Goal: Information Seeking & Learning: Learn about a topic

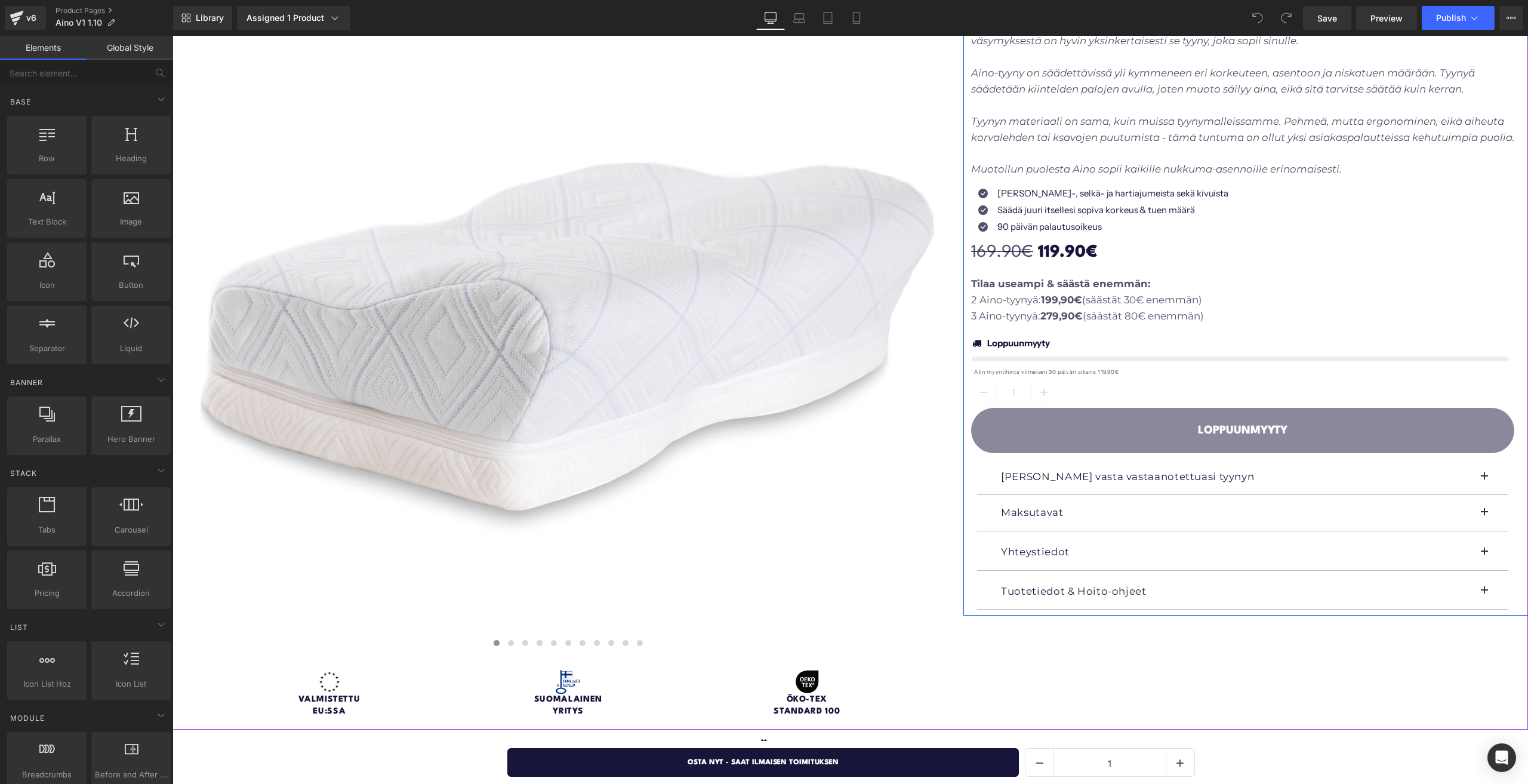
scroll to position [259, 0]
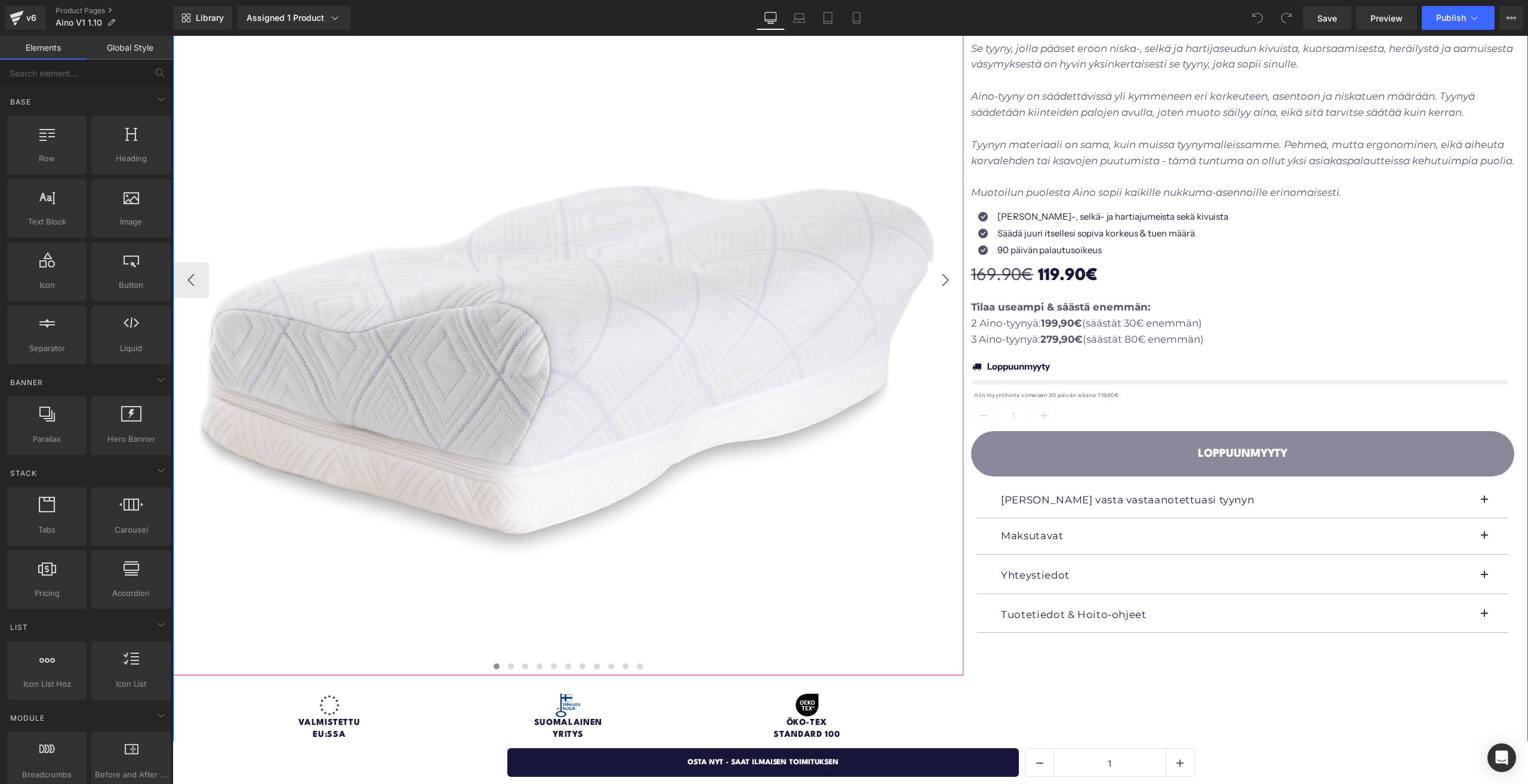
click at [945, 274] on button "›" at bounding box center [945, 280] width 36 height 36
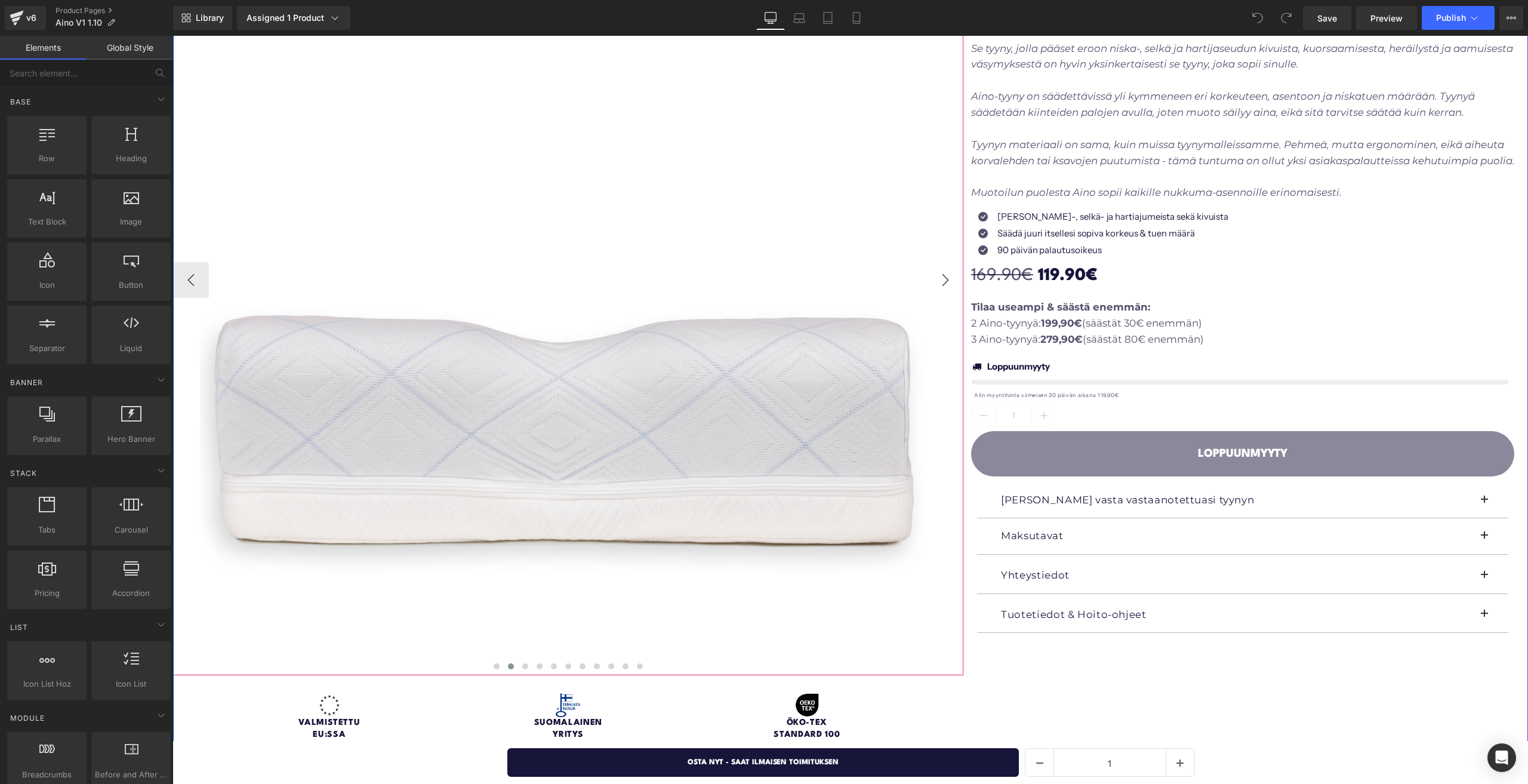
click at [945, 274] on button "›" at bounding box center [945, 280] width 36 height 36
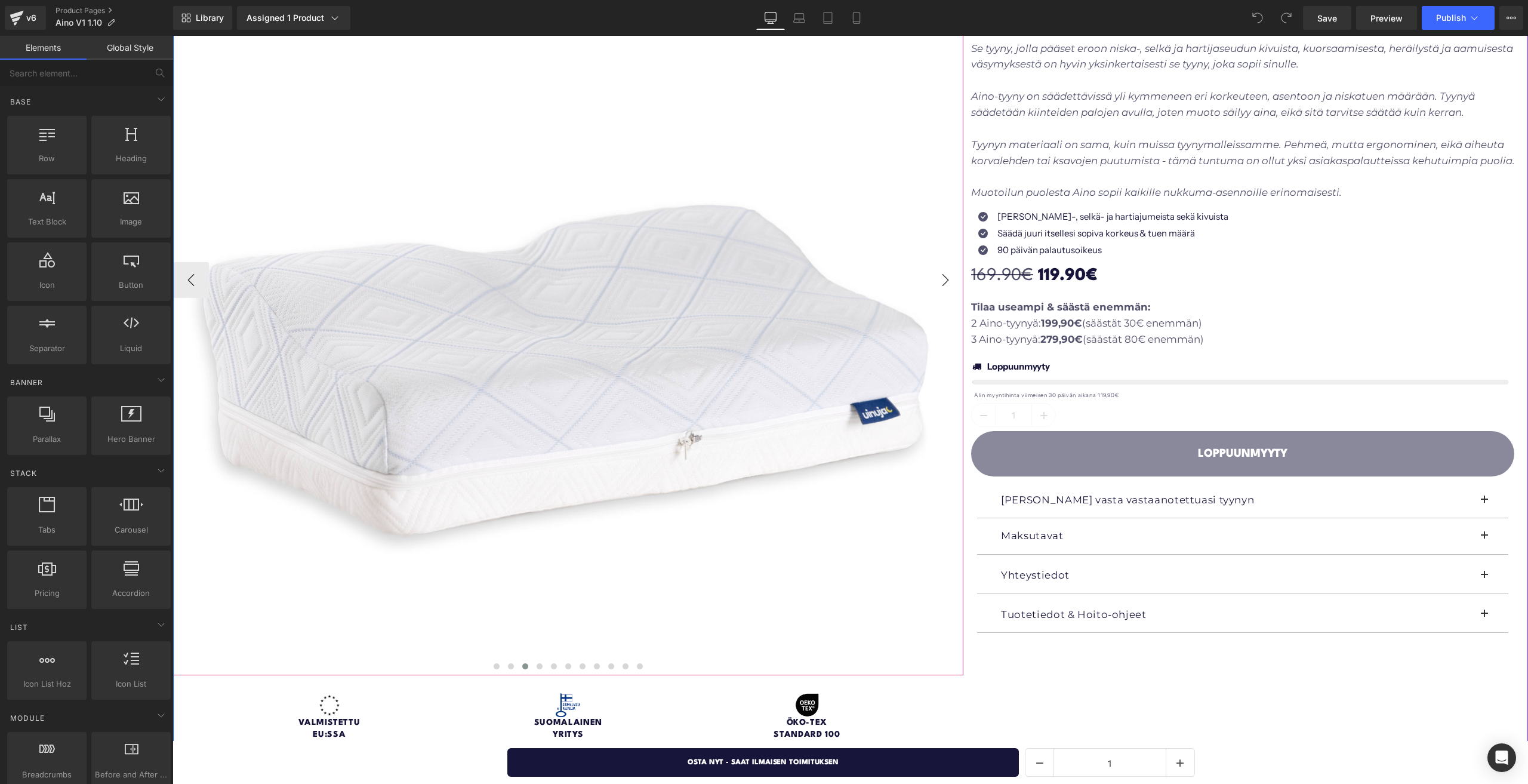
click at [945, 274] on button "›" at bounding box center [945, 280] width 36 height 36
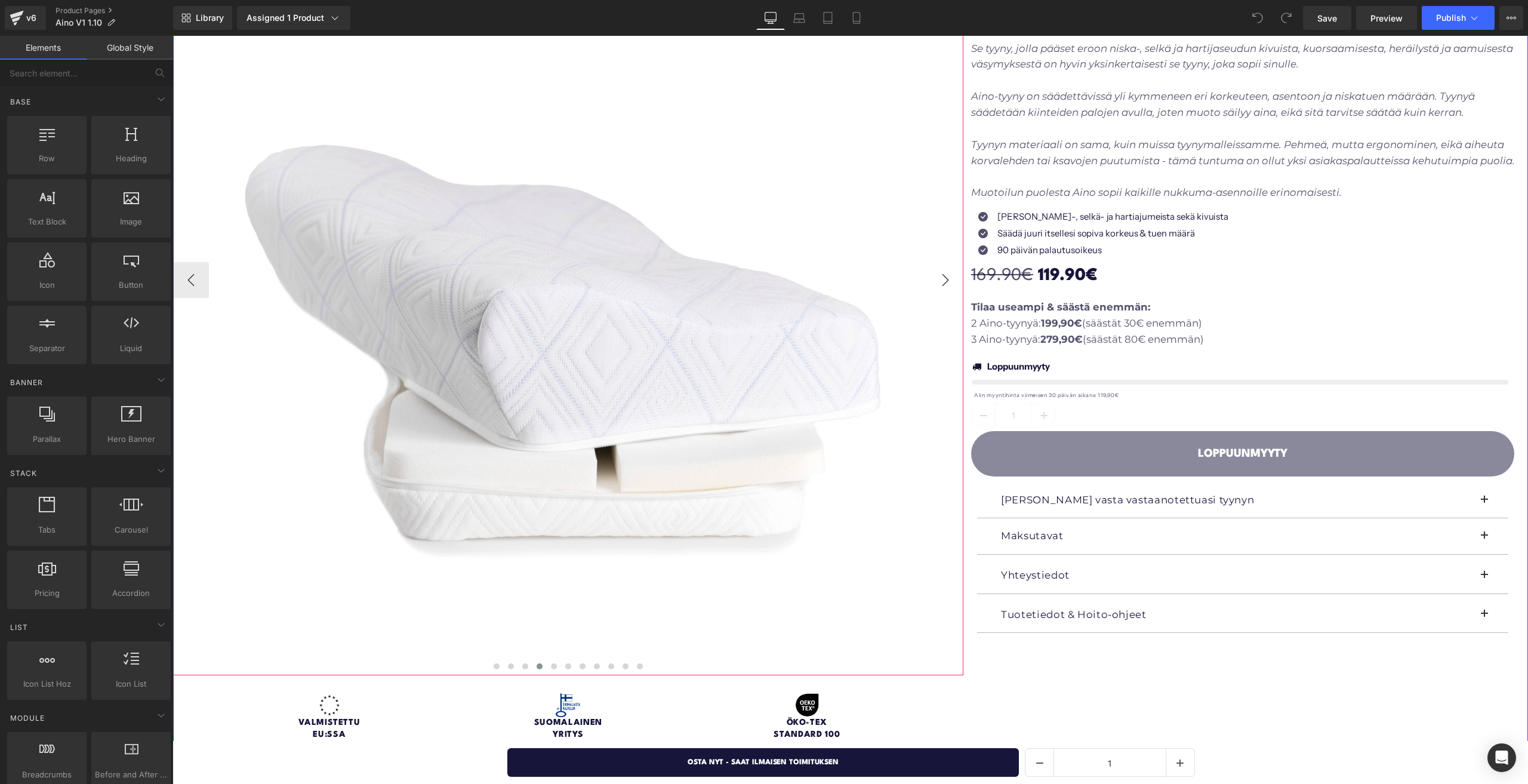
click at [945, 274] on button "›" at bounding box center [945, 280] width 36 height 36
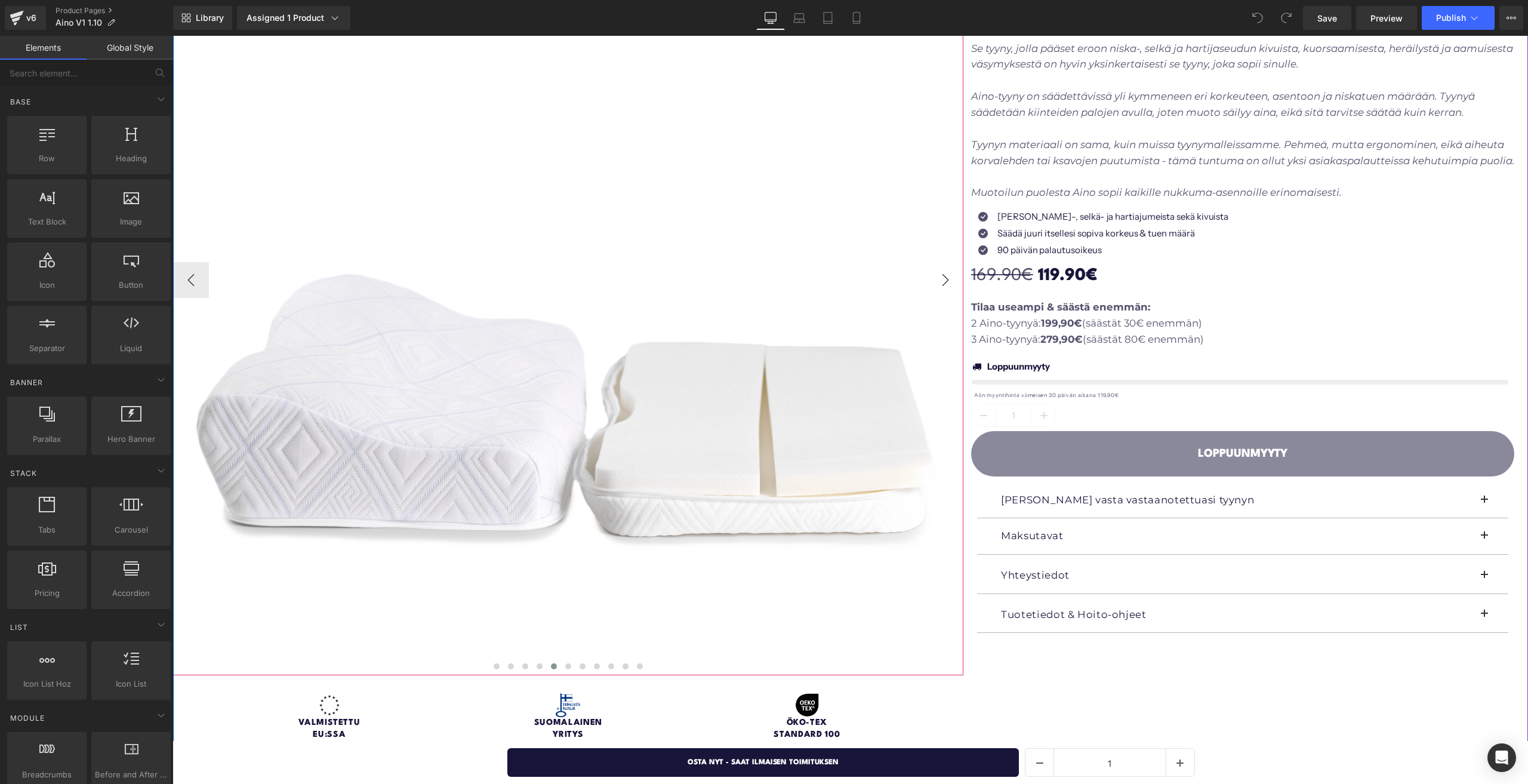
click at [945, 274] on button "›" at bounding box center [945, 280] width 36 height 36
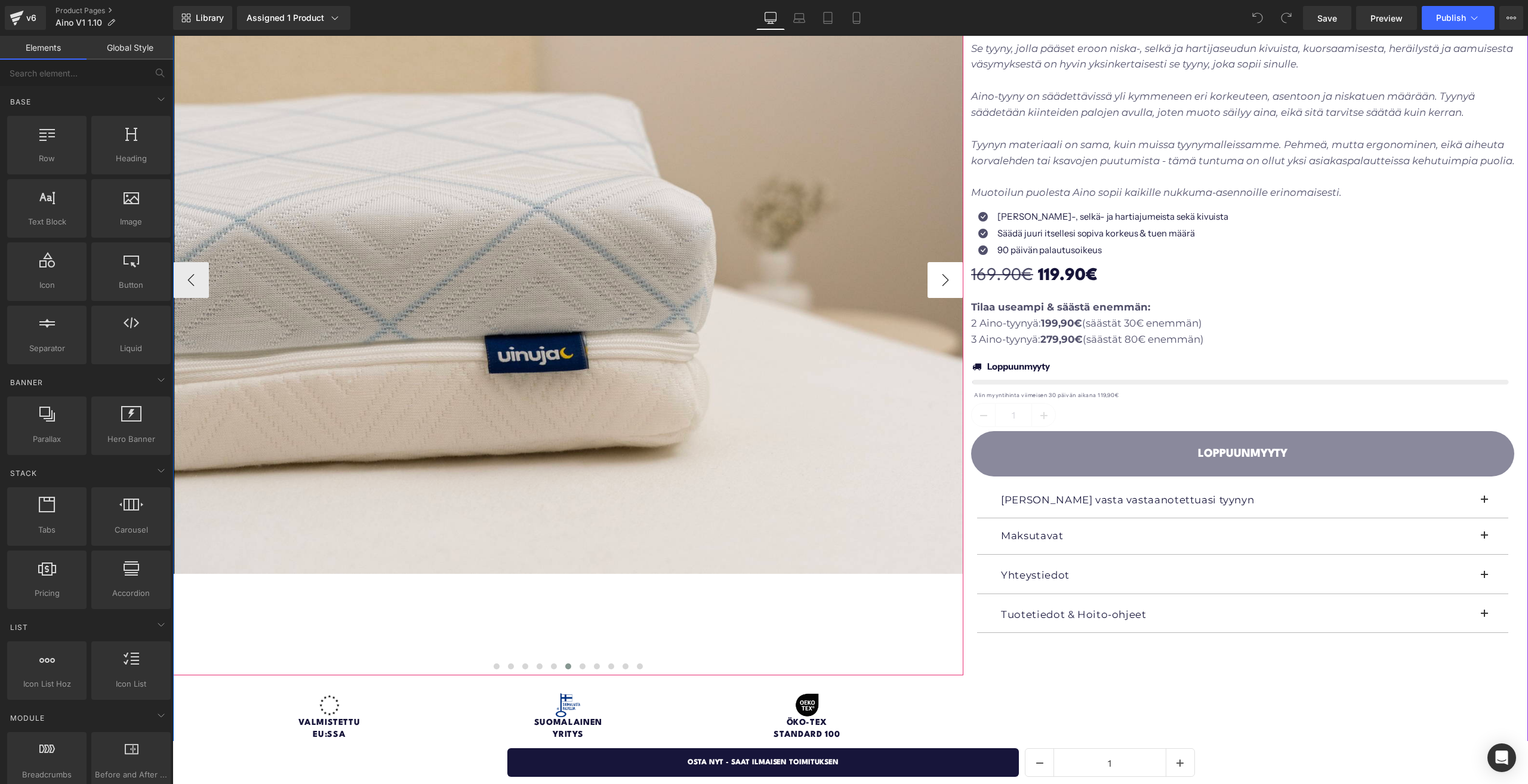
click at [945, 274] on button "›" at bounding box center [945, 280] width 36 height 36
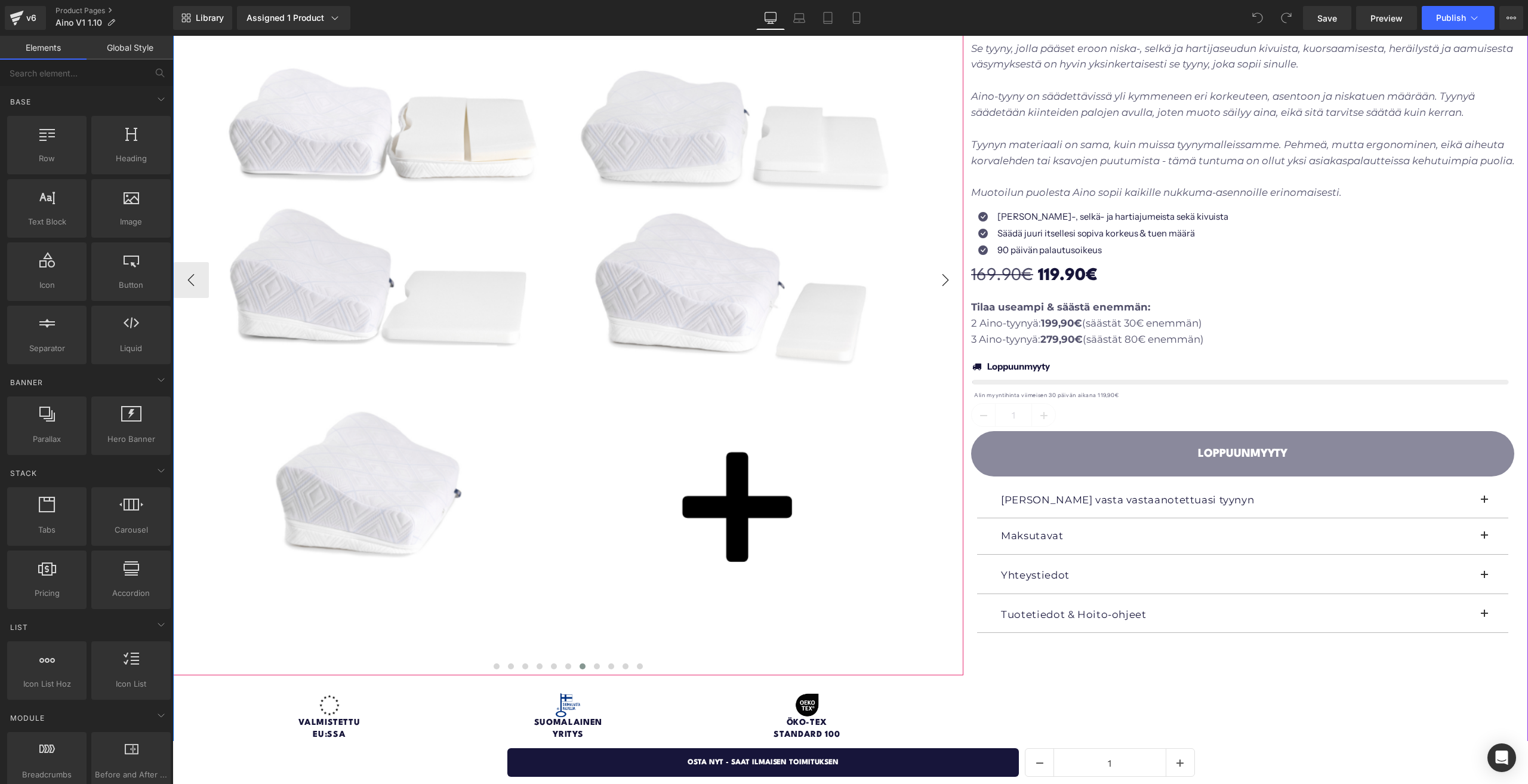
click at [945, 274] on button "›" at bounding box center [945, 280] width 36 height 36
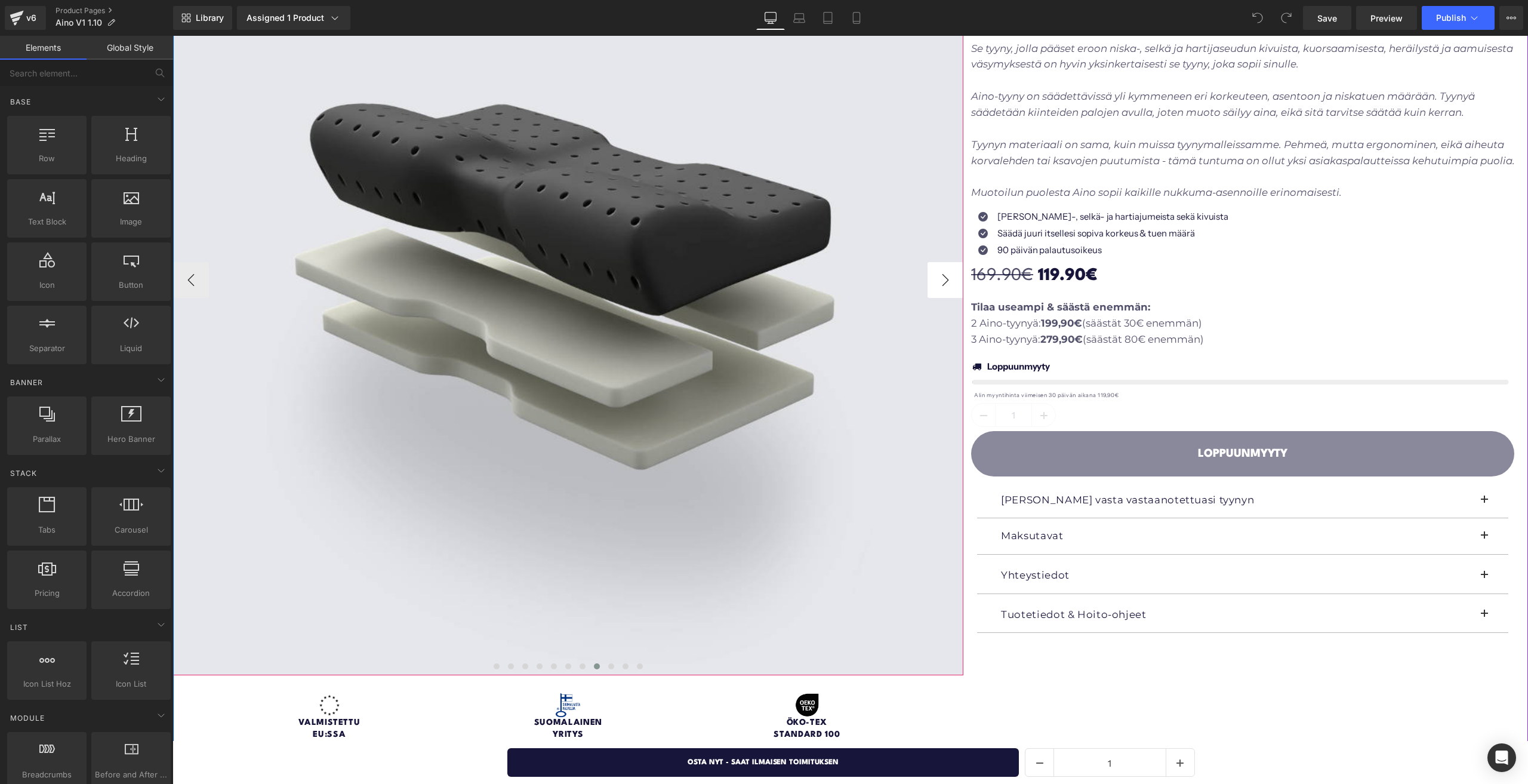
click at [945, 274] on button "›" at bounding box center [945, 280] width 36 height 36
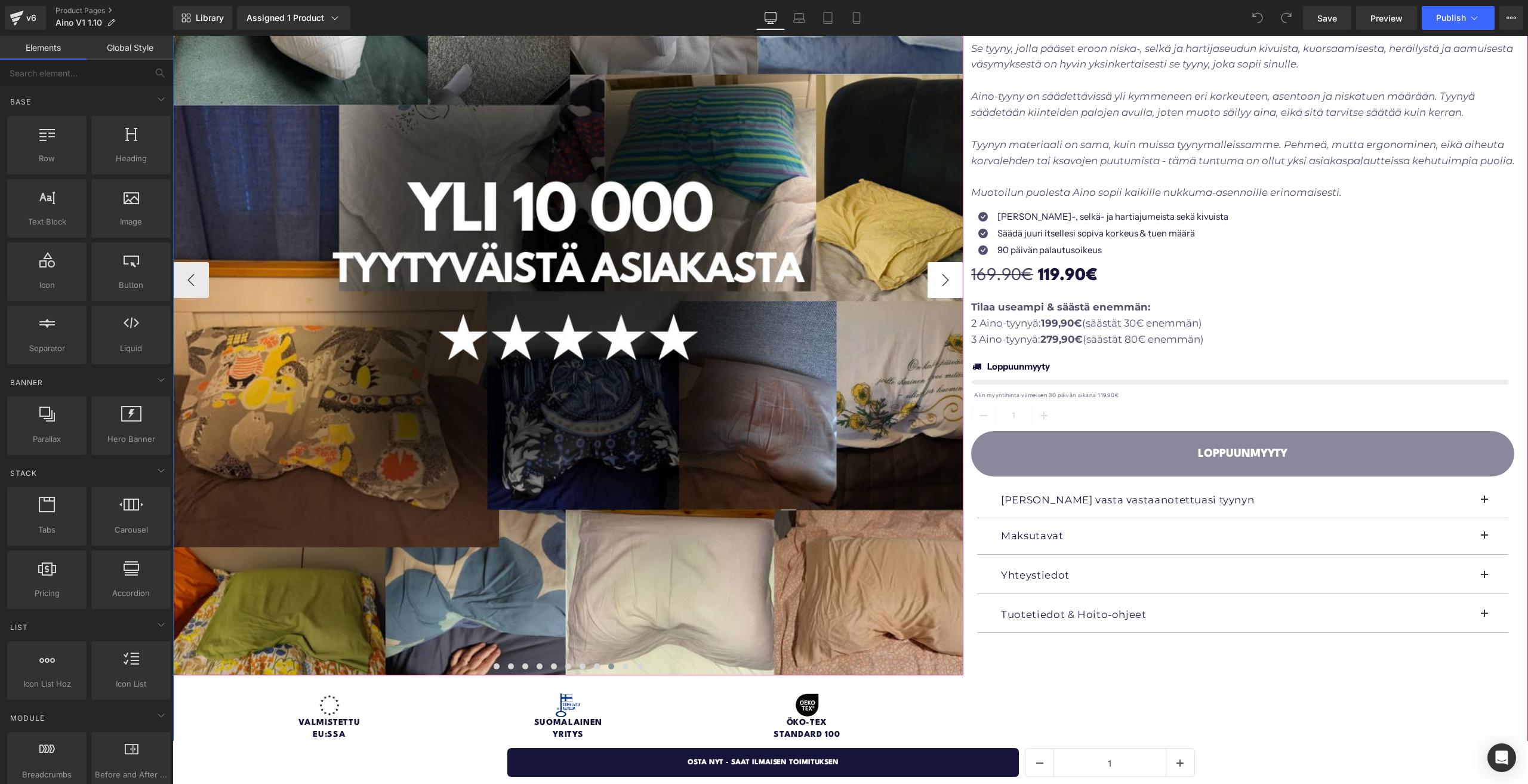
click at [945, 274] on button "›" at bounding box center [945, 280] width 36 height 36
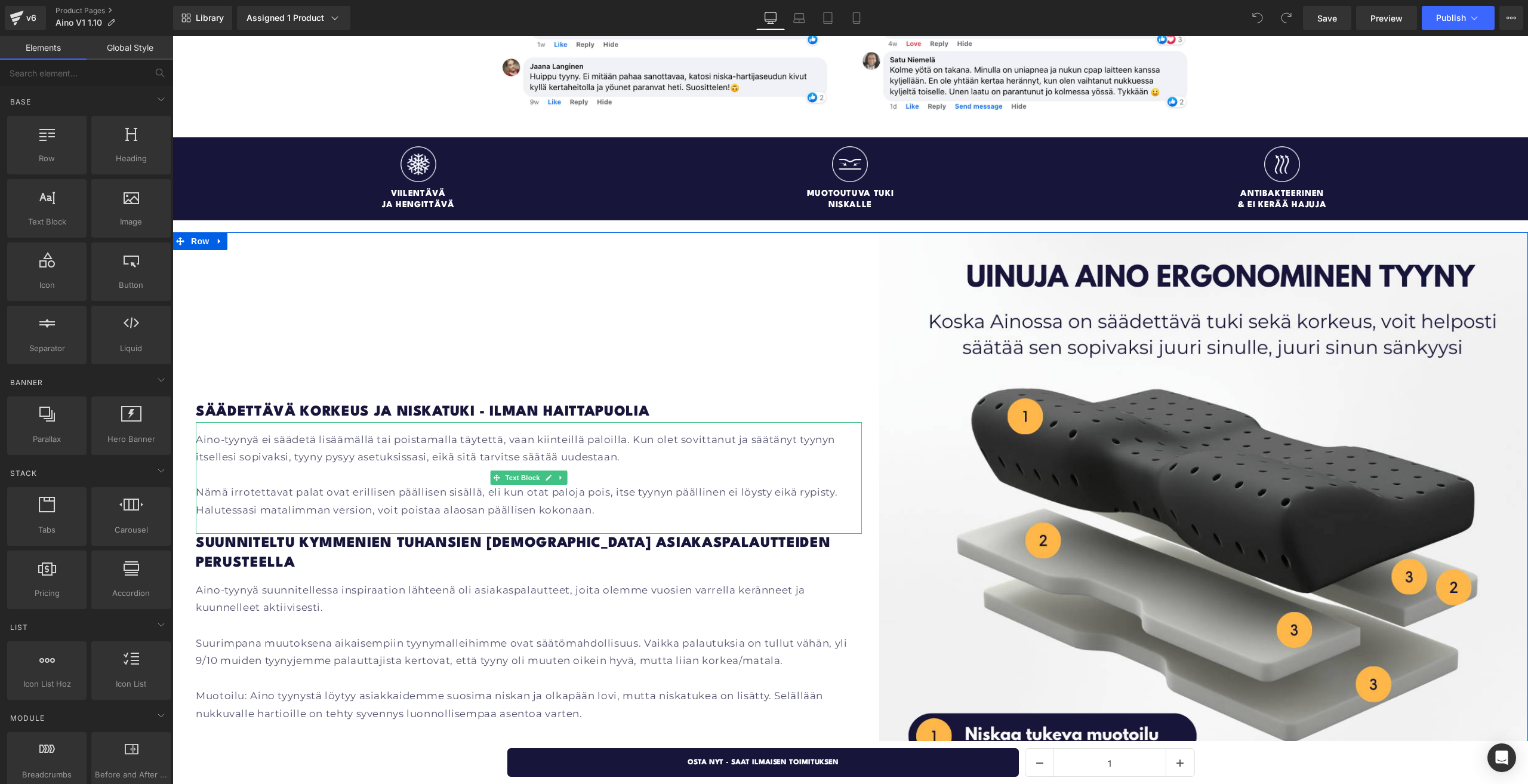
scroll to position [1333, 0]
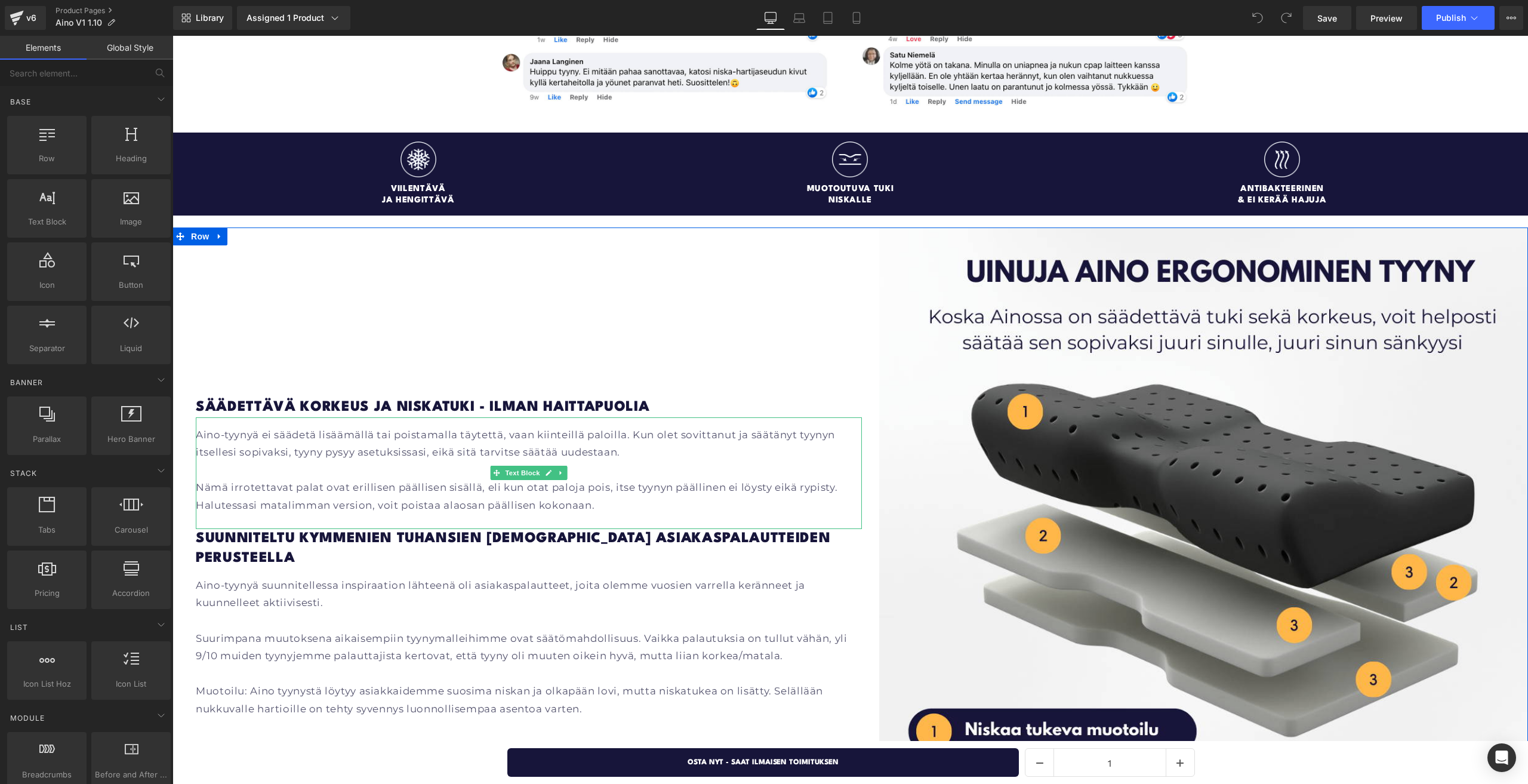
click at [650, 445] on p "Aino-tyynyä ei säädetä lisäämällä tai poistamalla täytettä, vaan kiinteillä pal…" at bounding box center [528, 444] width 666 height 35
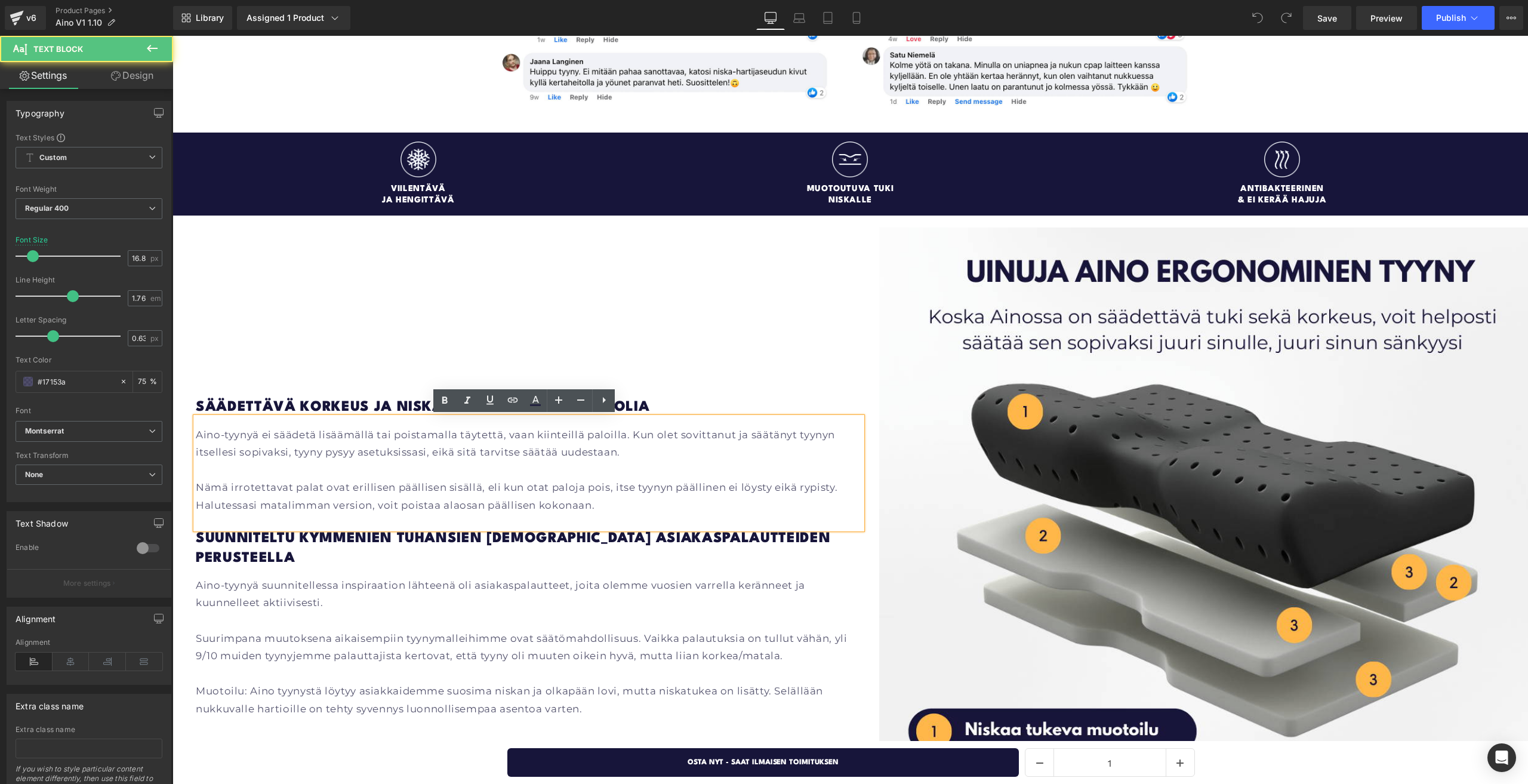
click at [634, 448] on p "Aino-tyynyä ei säädetä lisäämällä tai poistamalla täytettä, vaan kiinteillä pal…" at bounding box center [528, 444] width 666 height 35
click at [589, 502] on p "Nämä irrotettavat palat ovat erillisen päällisen sisällä, eli kun otat paloja p…" at bounding box center [528, 496] width 666 height 35
click at [609, 456] on p "Aino-tyynyä ei säädetä lisäämällä tai poistamalla täytettä, vaan kiinteillä pal…" at bounding box center [528, 444] width 666 height 35
click at [615, 452] on p "Aino-tyynyä ei säädetä lisäämällä tai poistamalla täytettä, vaan kiinteillä pal…" at bounding box center [528, 444] width 666 height 35
click at [596, 506] on p "Nämä irrotettavat palat ovat erillisen päällisen sisällä, eli kun otat paloja p…" at bounding box center [528, 496] width 666 height 35
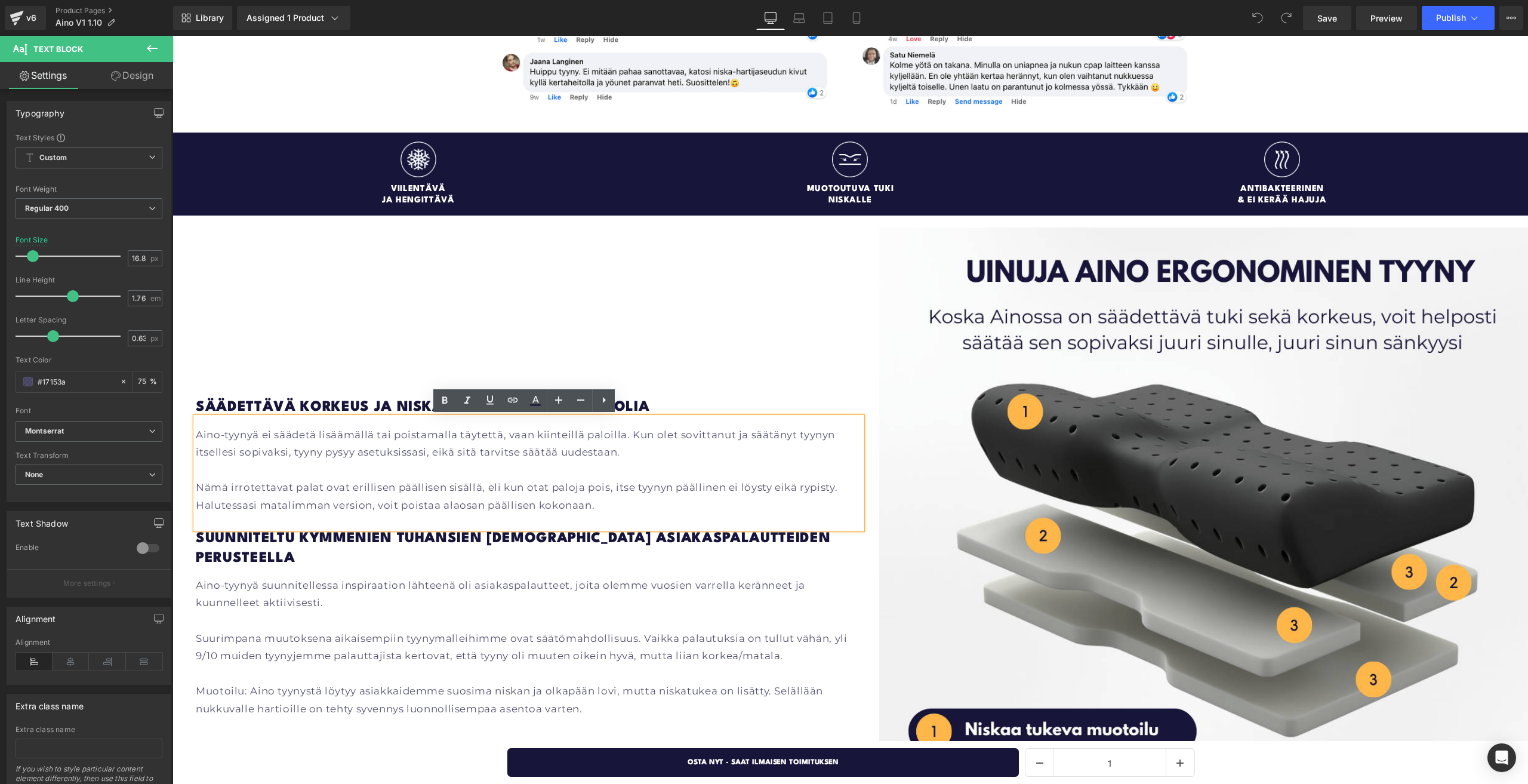
click at [618, 455] on p "Aino-tyynyä ei säädetä lisäämällä tai poistamalla täytettä, vaan kiinteillä pal…" at bounding box center [528, 444] width 666 height 35
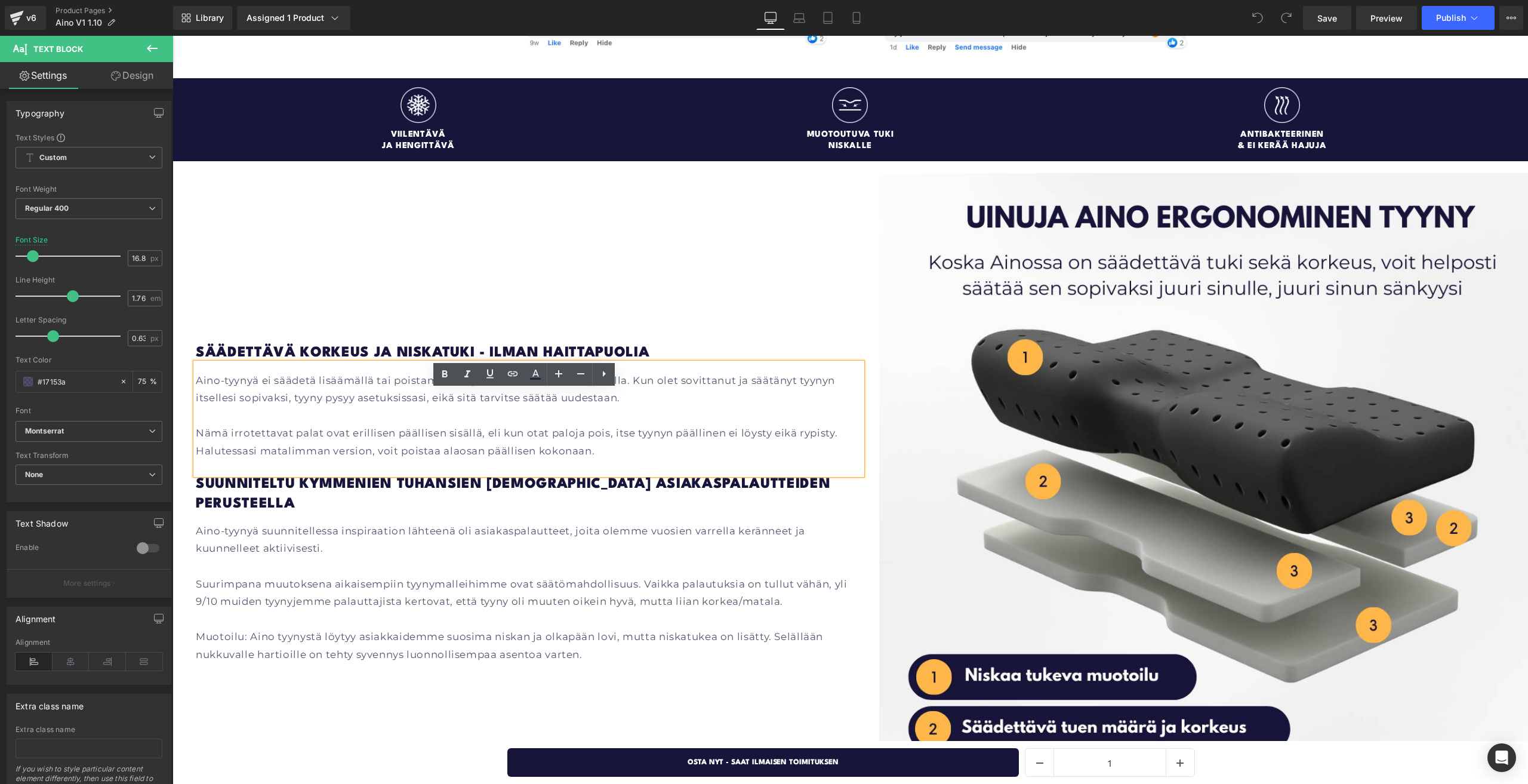
scroll to position [1392, 0]
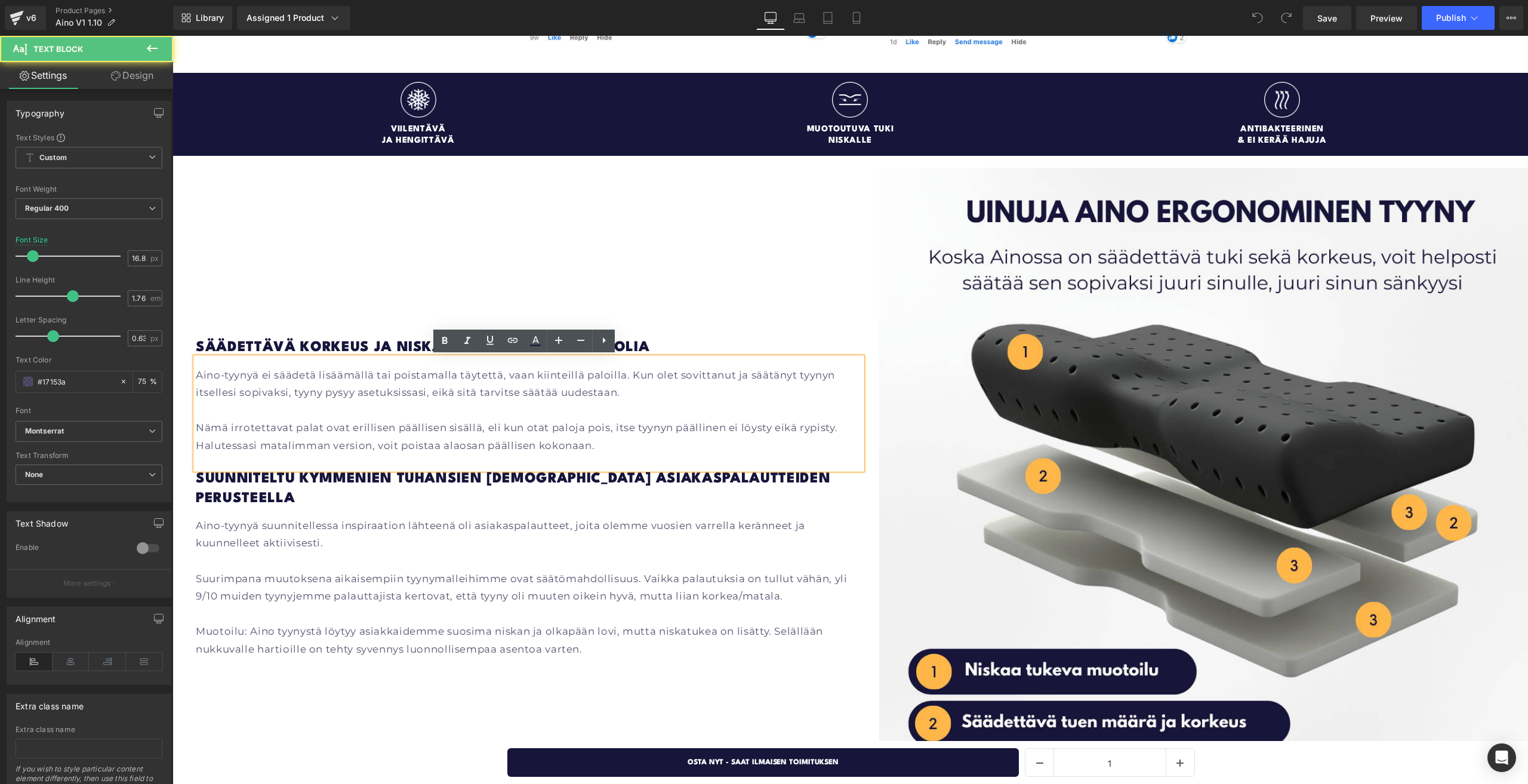
click at [424, 389] on p "Aino-tyynyä ei säädetä lisäämällä tai poistamalla täytettä, vaan kiinteillä pal…" at bounding box center [528, 384] width 666 height 35
drag, startPoint x: 353, startPoint y: 392, endPoint x: 520, endPoint y: 406, distance: 167.6
click at [410, 388] on p "Aino-tyynyä ei säädetä lisäämällä tai poistamalla täytettä, vaan kiinteillä pal…" at bounding box center [528, 384] width 666 height 35
click at [656, 400] on p "Aino-tyynyä ei säädetä lisäämällä tai poistamalla täytettä, vaan kiinteillä pal…" at bounding box center [528, 384] width 666 height 35
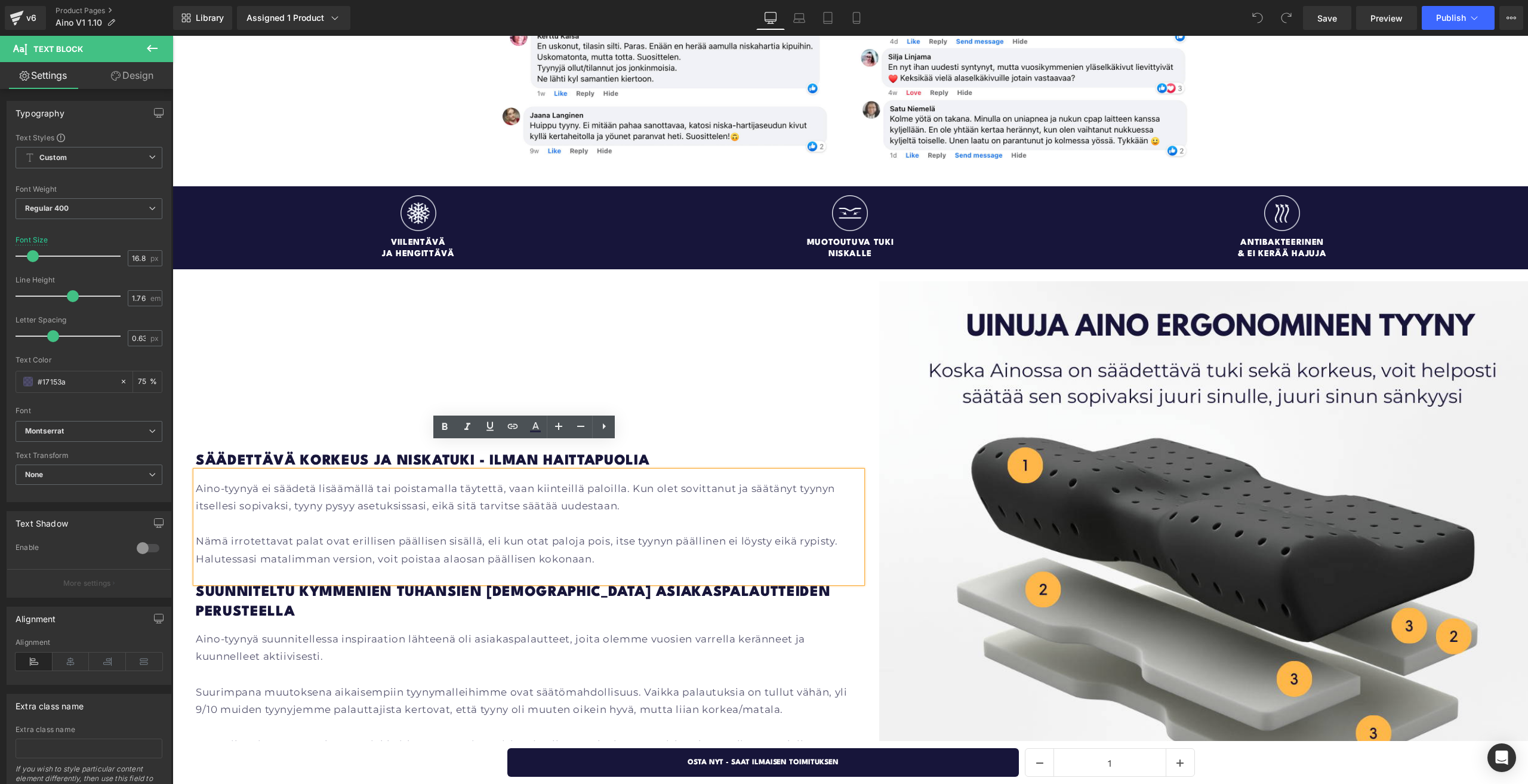
scroll to position [1273, 0]
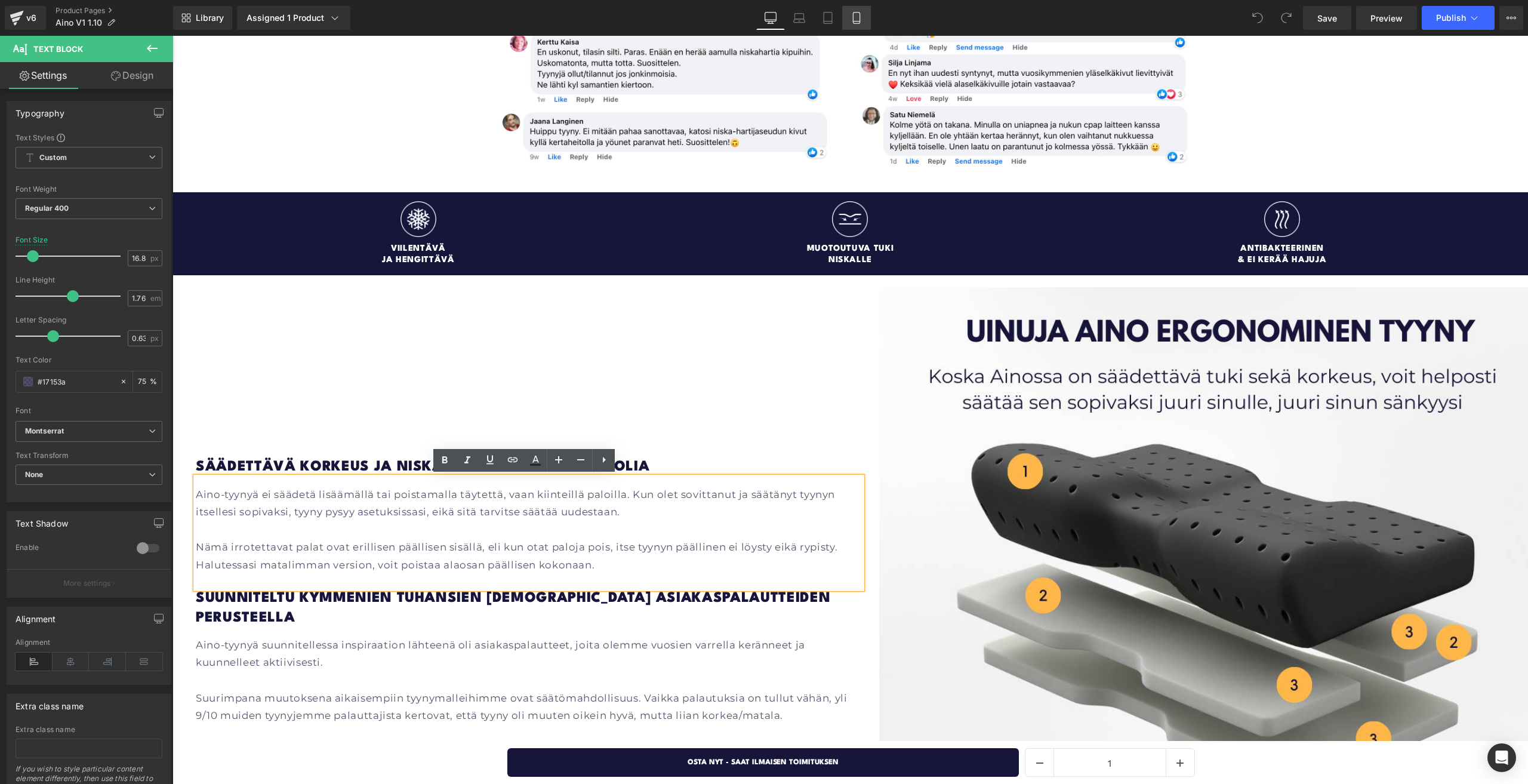
click at [853, 19] on icon at bounding box center [856, 18] width 12 height 12
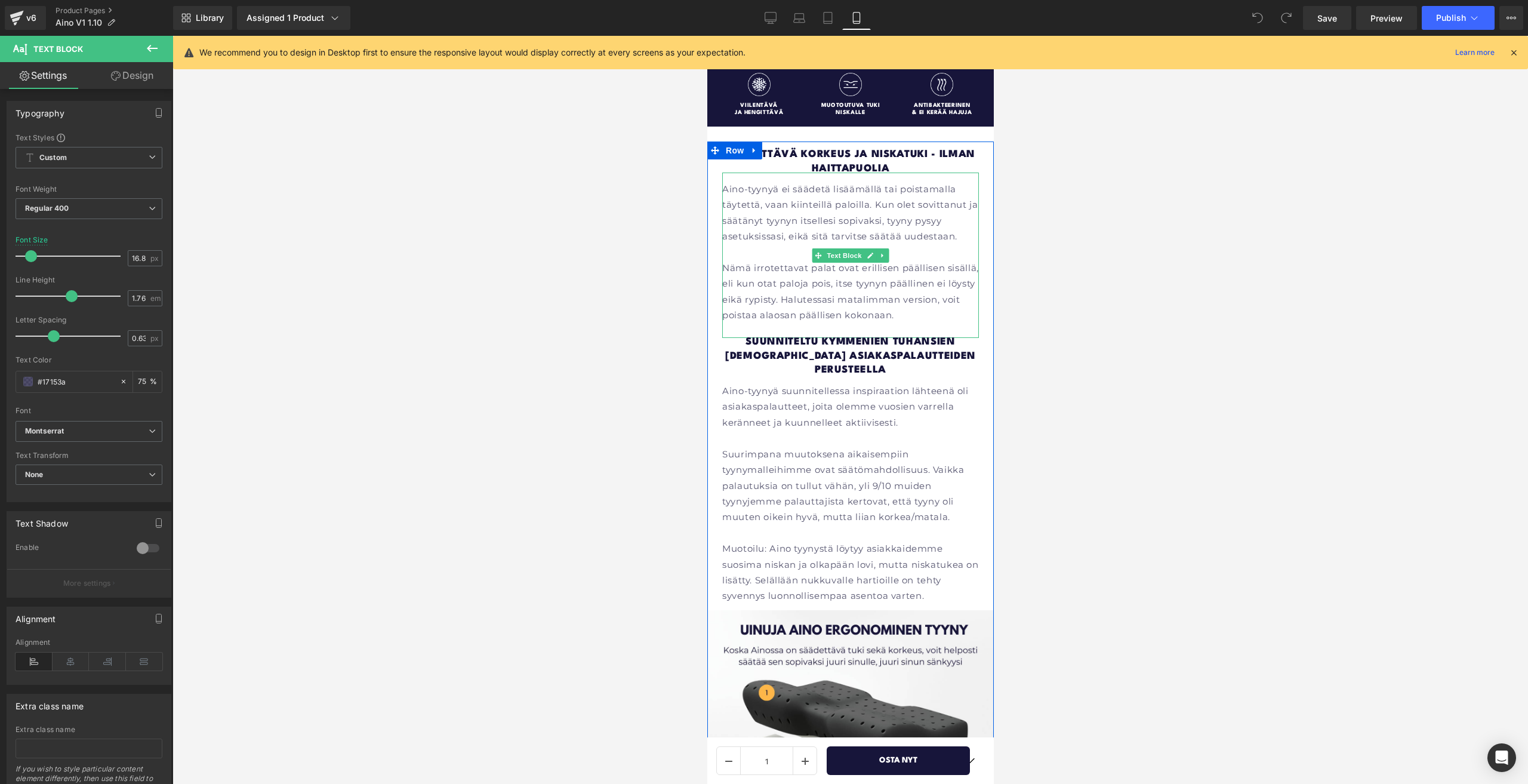
scroll to position [1589, 0]
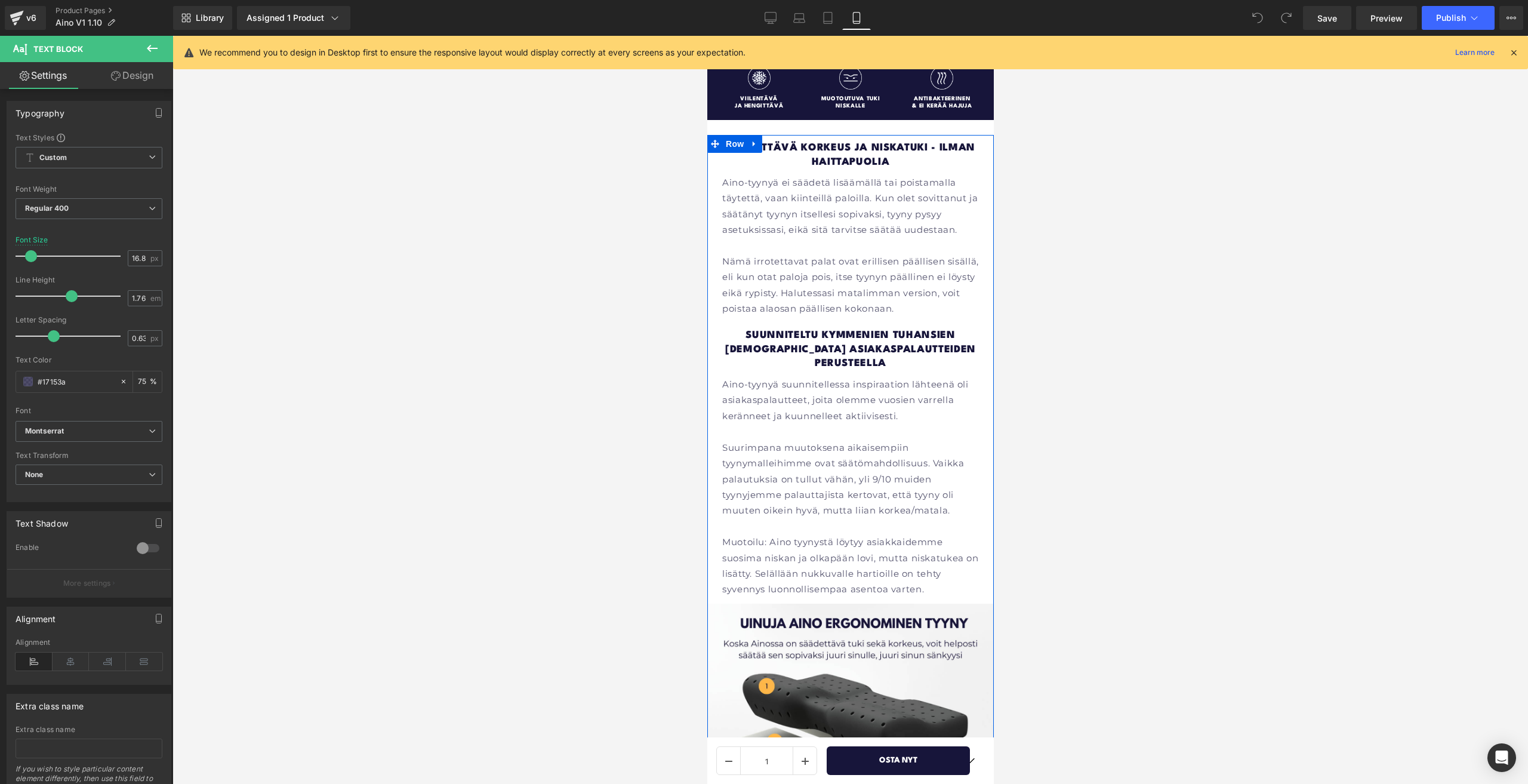
click at [835, 342] on span "Heading" at bounding box center [844, 348] width 32 height 14
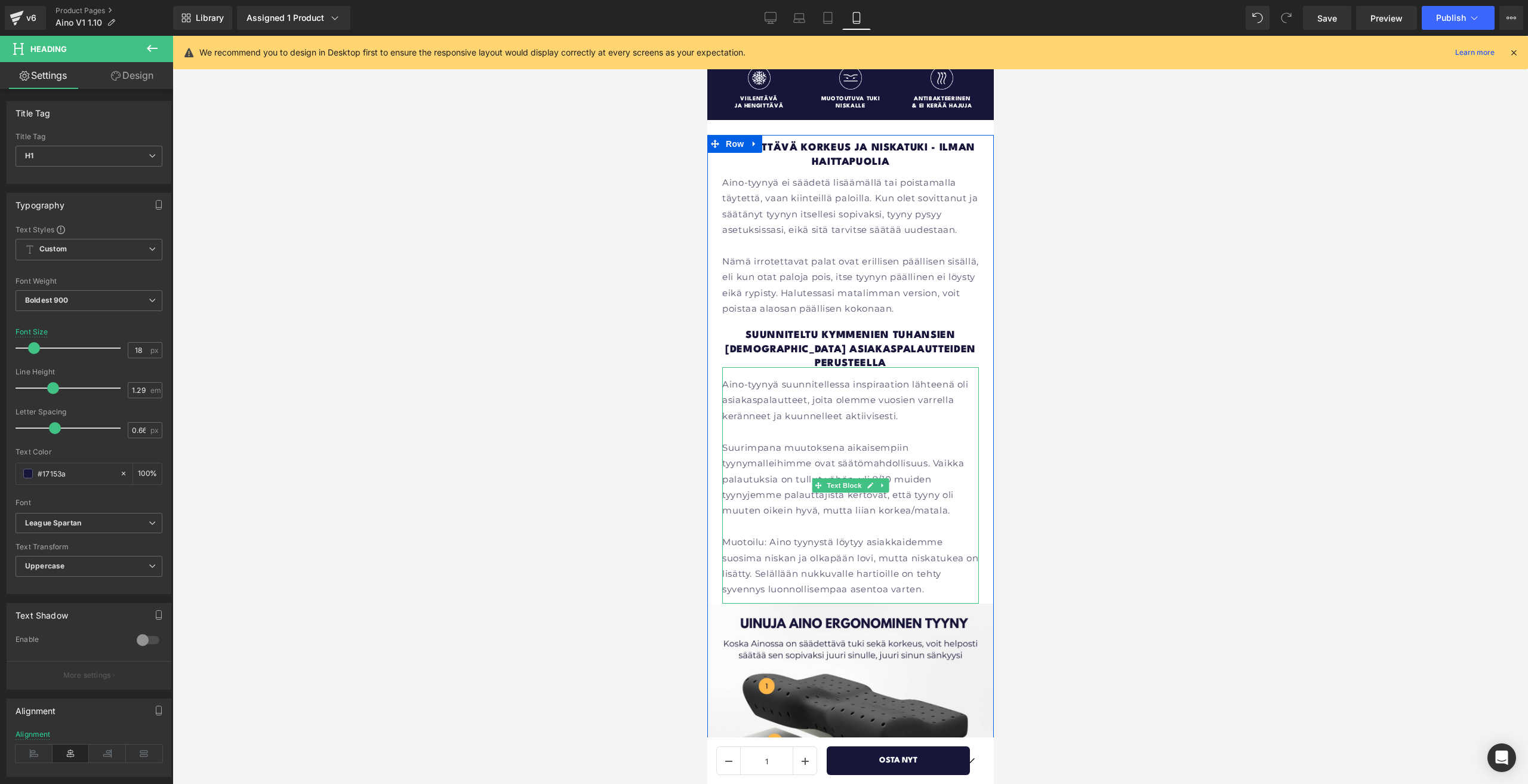
click at [832, 381] on p "Aino-tyynyä suunnitellessa inspiraation lähteenä oli asiakaspalautteet, joita o…" at bounding box center [850, 400] width 257 height 47
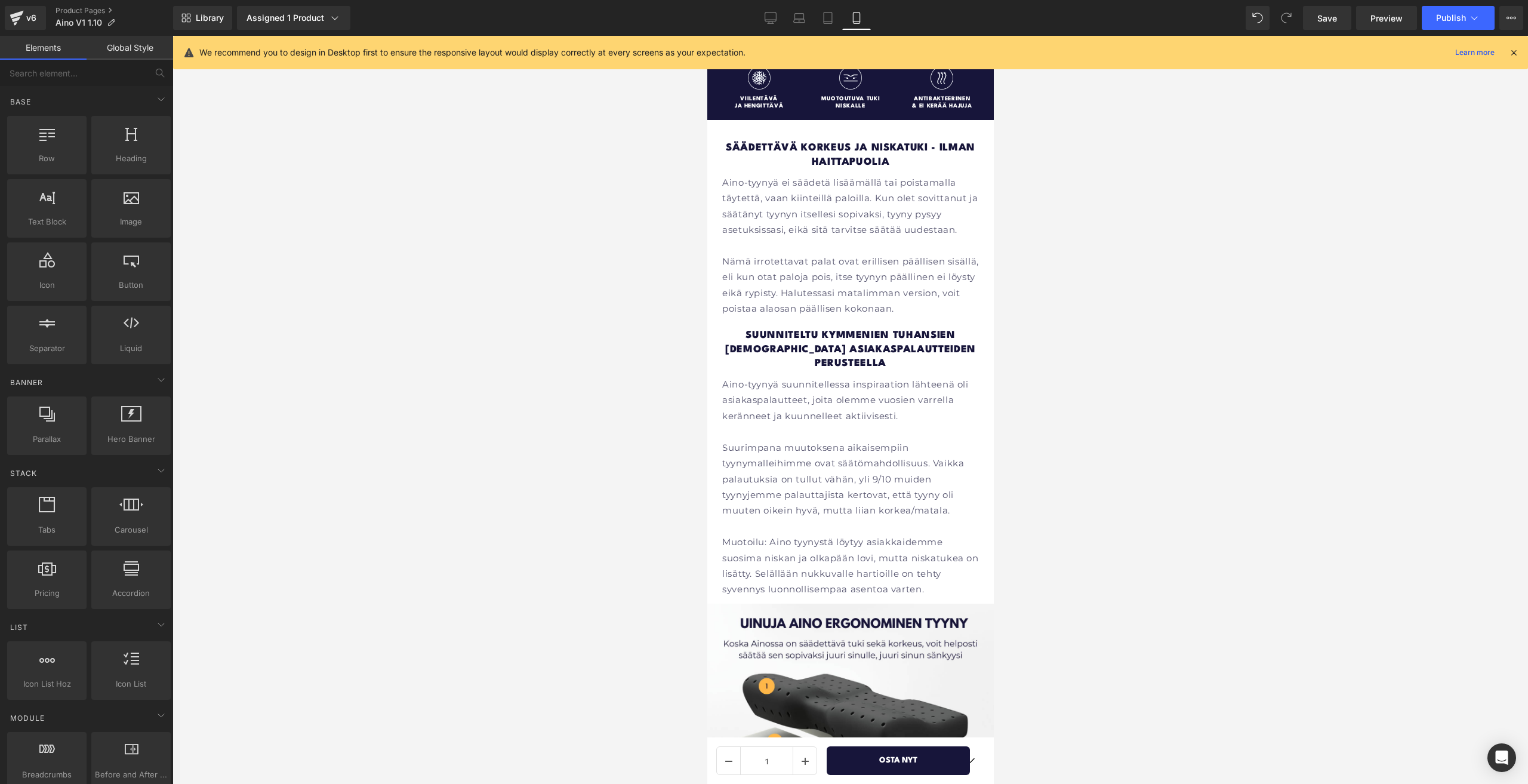
click at [1102, 345] on div at bounding box center [850, 410] width 1356 height 748
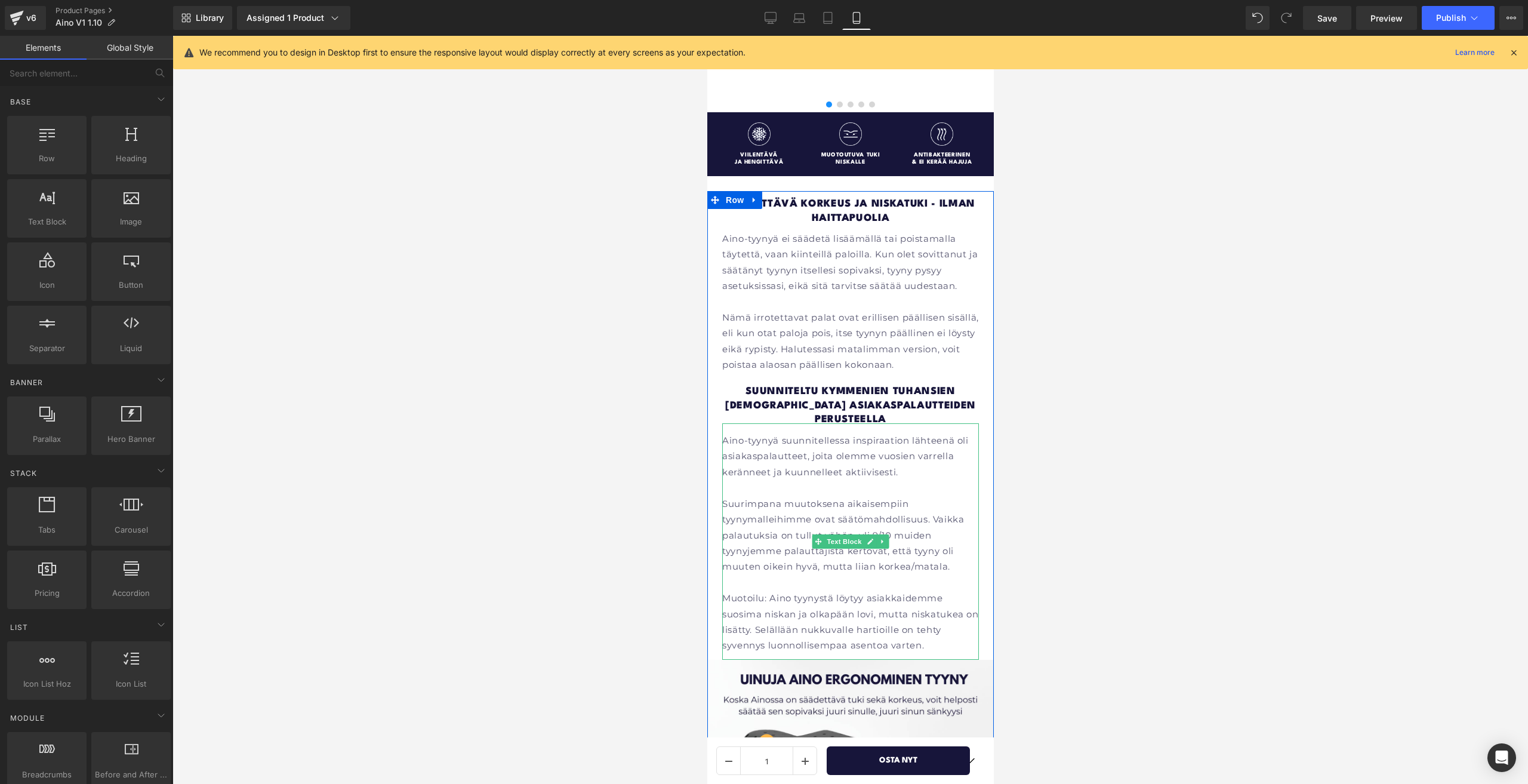
scroll to position [1549, 0]
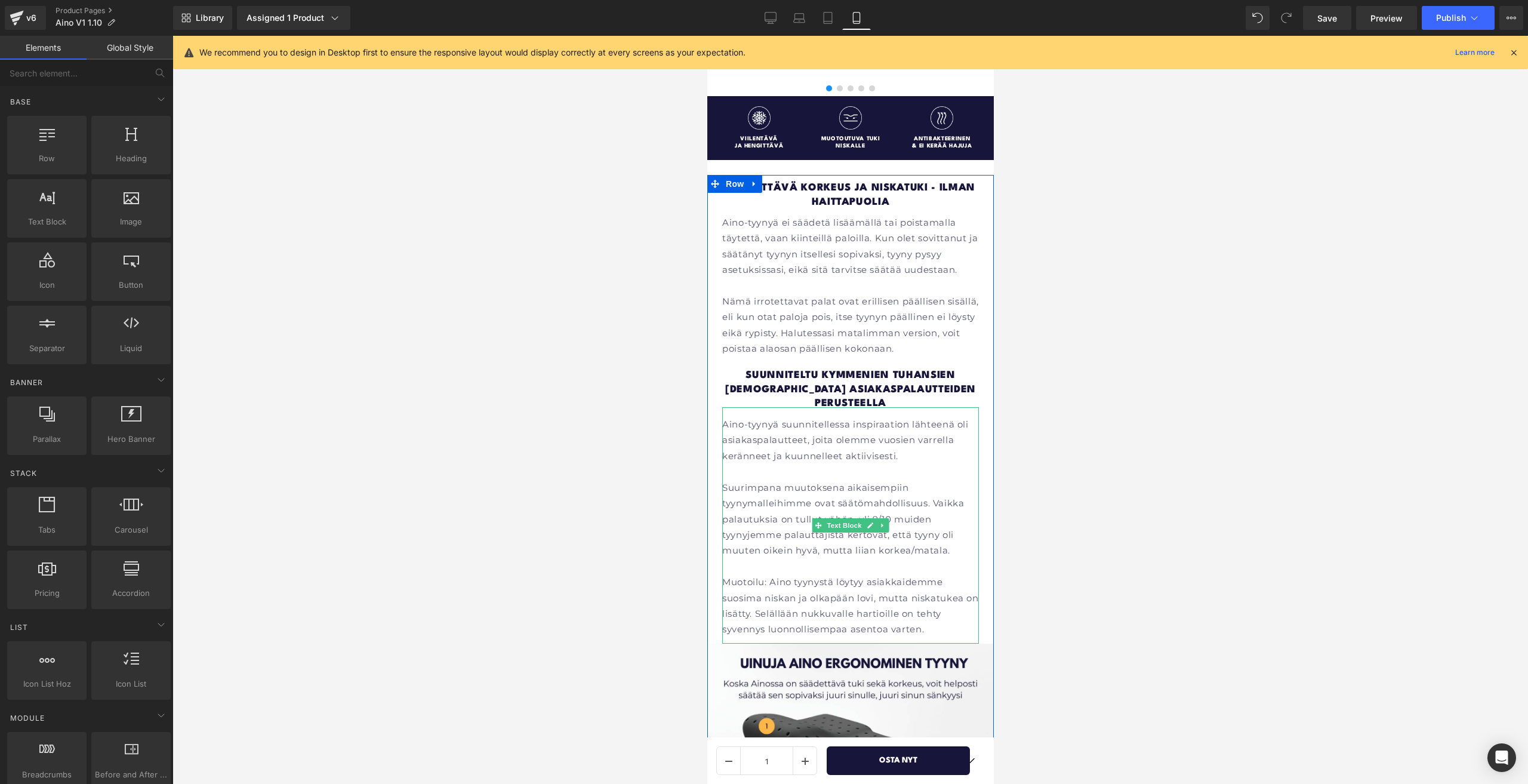
click at [880, 445] on p "Aino-tyynyä suunnitellessa inspiraation lähteenä oli asiakaspalautteet, joita o…" at bounding box center [850, 440] width 257 height 47
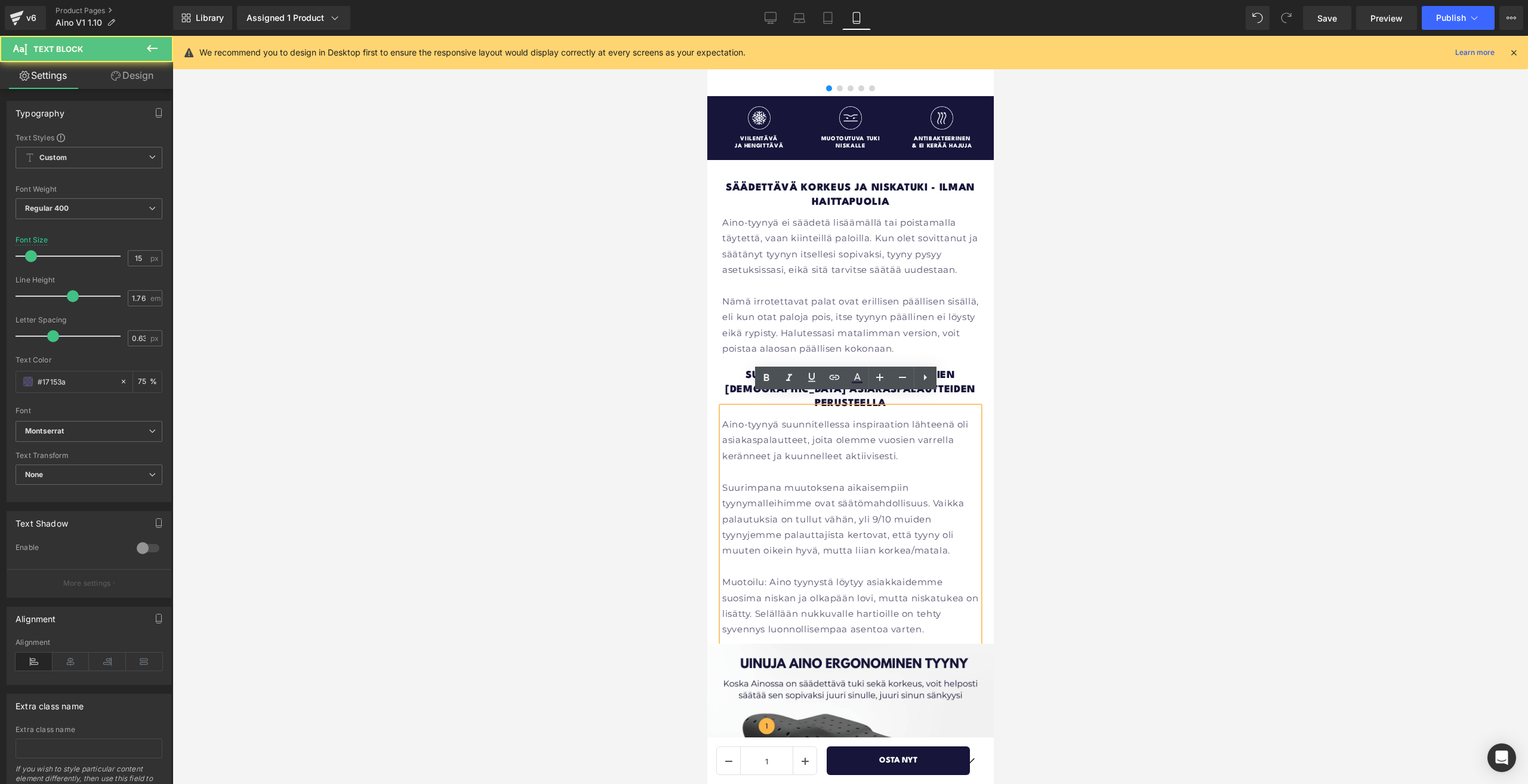
click at [803, 253] on p "Aino-tyynyä ei säädetä lisäämällä tai poistamalla täytettä, vaan kiinteillä pal…" at bounding box center [850, 246] width 257 height 63
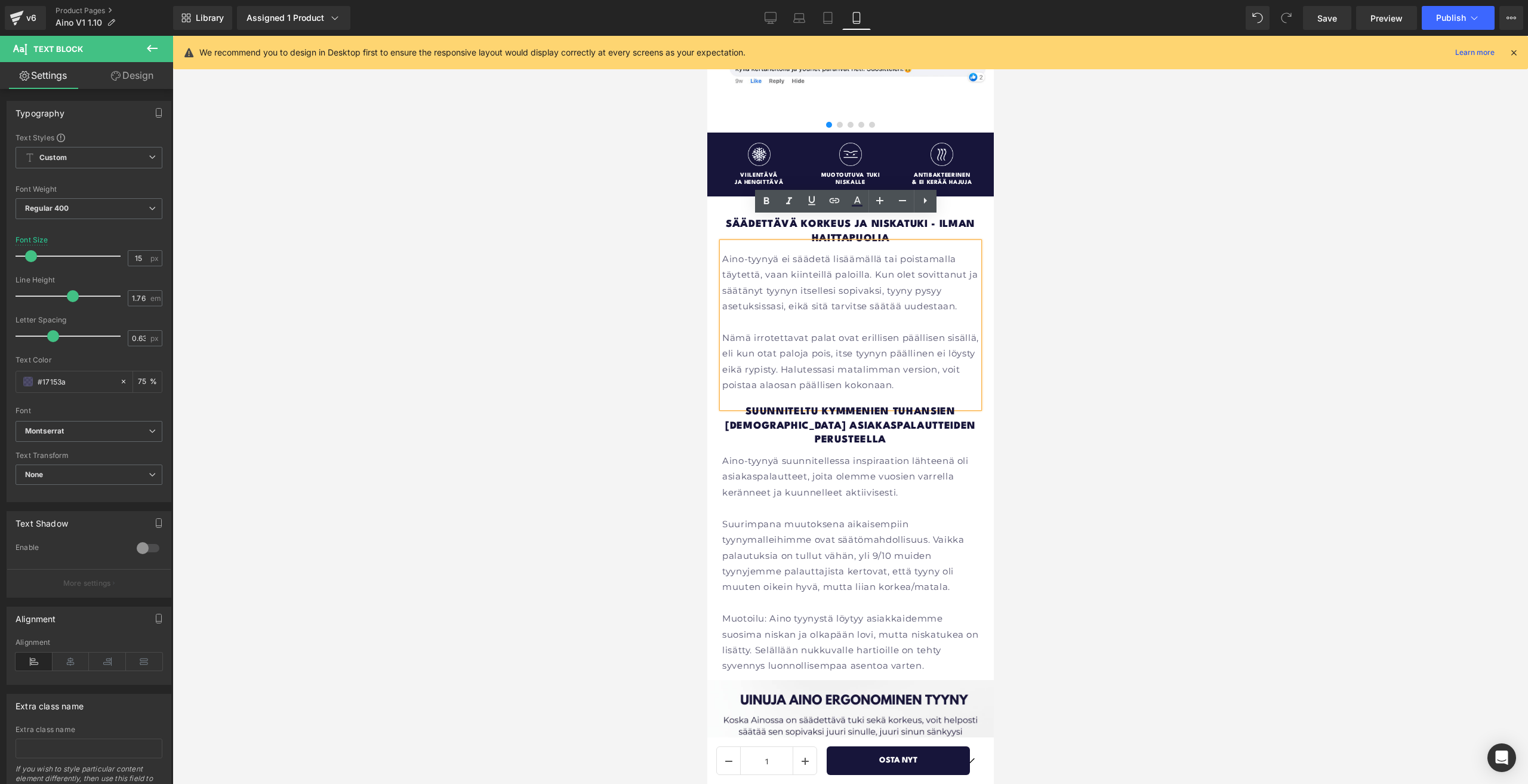
scroll to position [1508, 0]
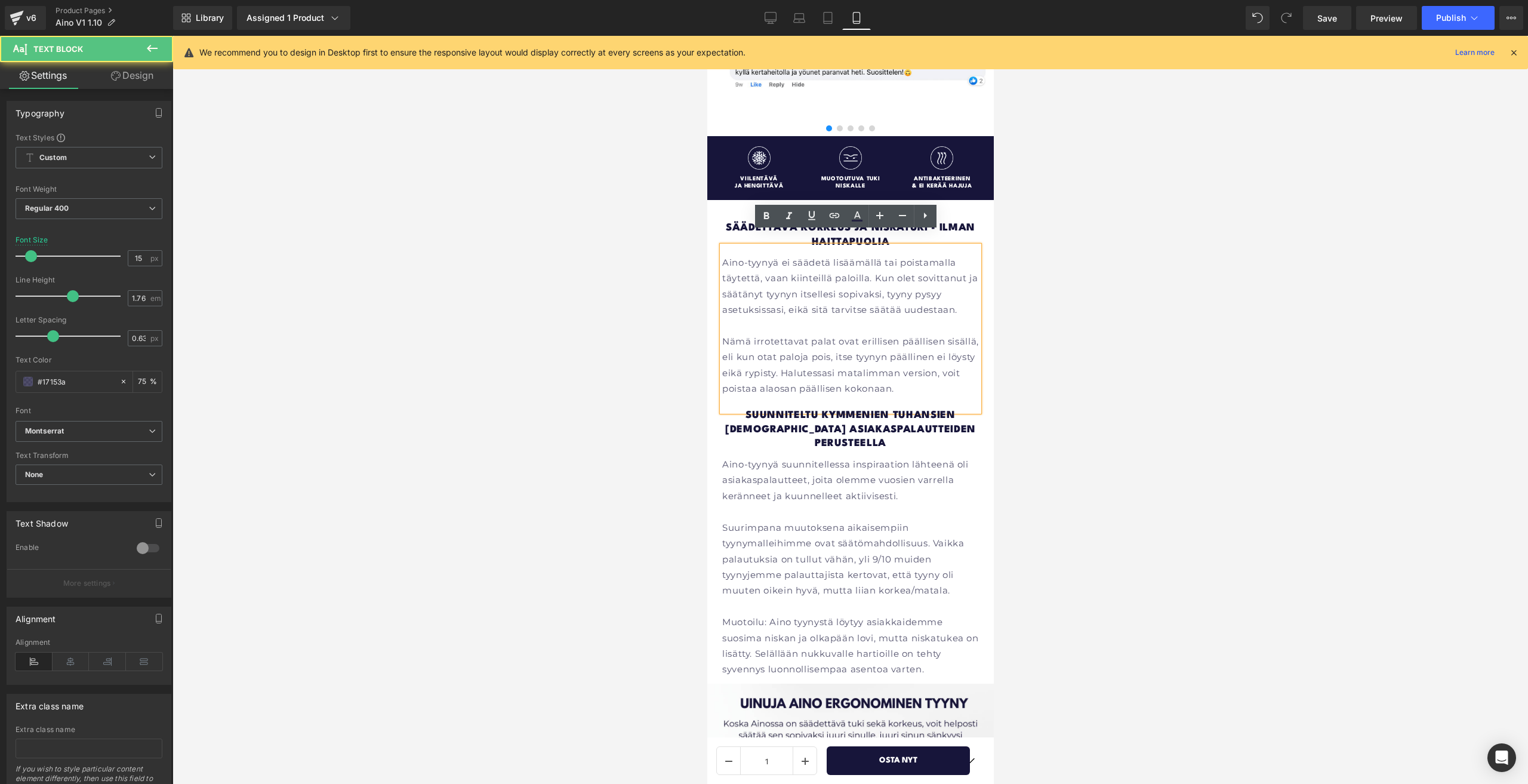
click at [722, 246] on div "Aino-tyynyä ei säädetä lisäämällä tai poistamalla täytettä, vaan kiinteillä pal…" at bounding box center [850, 329] width 257 height 166
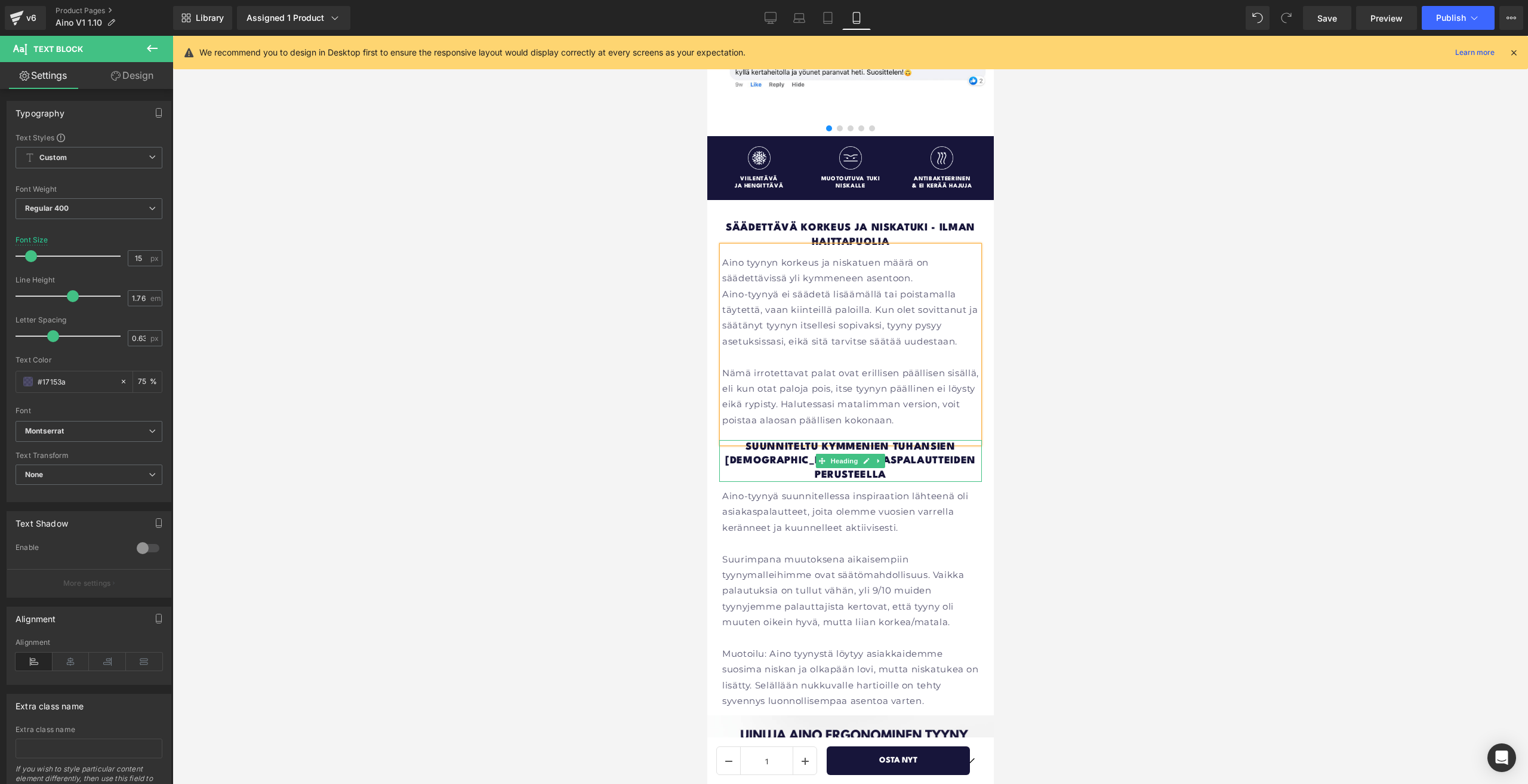
click at [933, 456] on h1 "Suunniteltu kymmenien tuhansien [DEMOGRAPHIC_DATA] asiakaspalautteiden perustee…" at bounding box center [850, 461] width 262 height 42
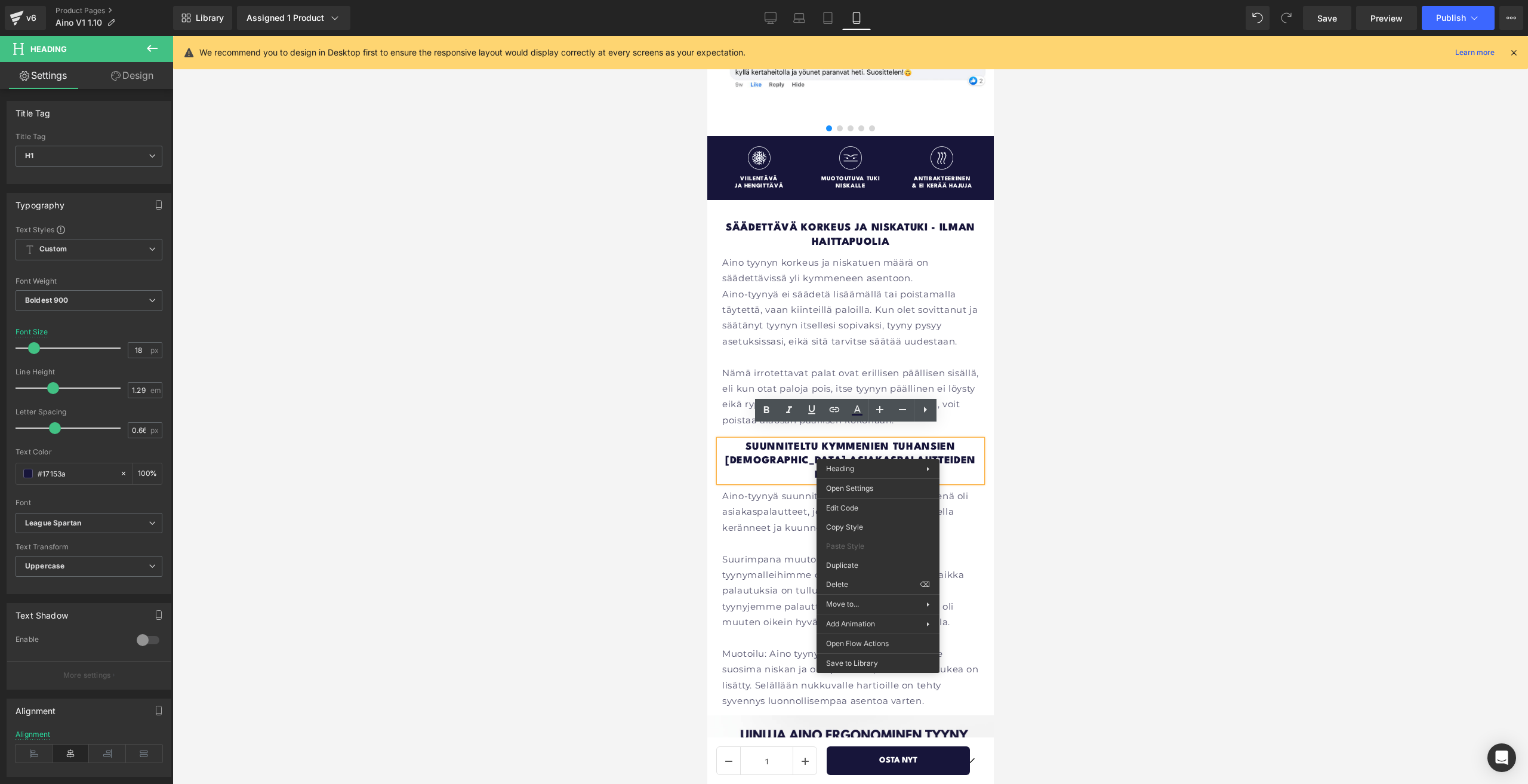
click at [1045, 452] on div at bounding box center [850, 410] width 1356 height 748
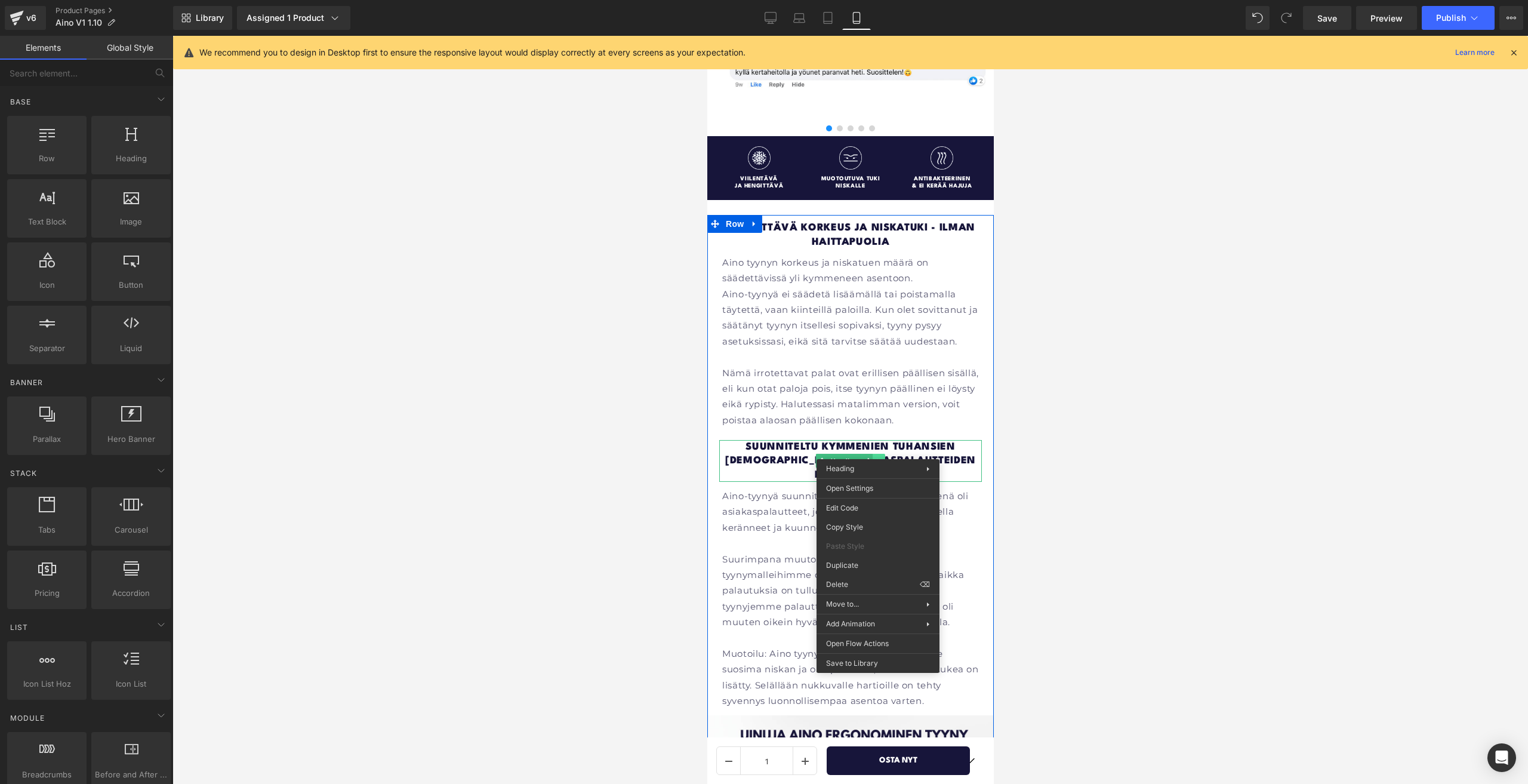
click at [872, 453] on link at bounding box center [878, 460] width 12 height 14
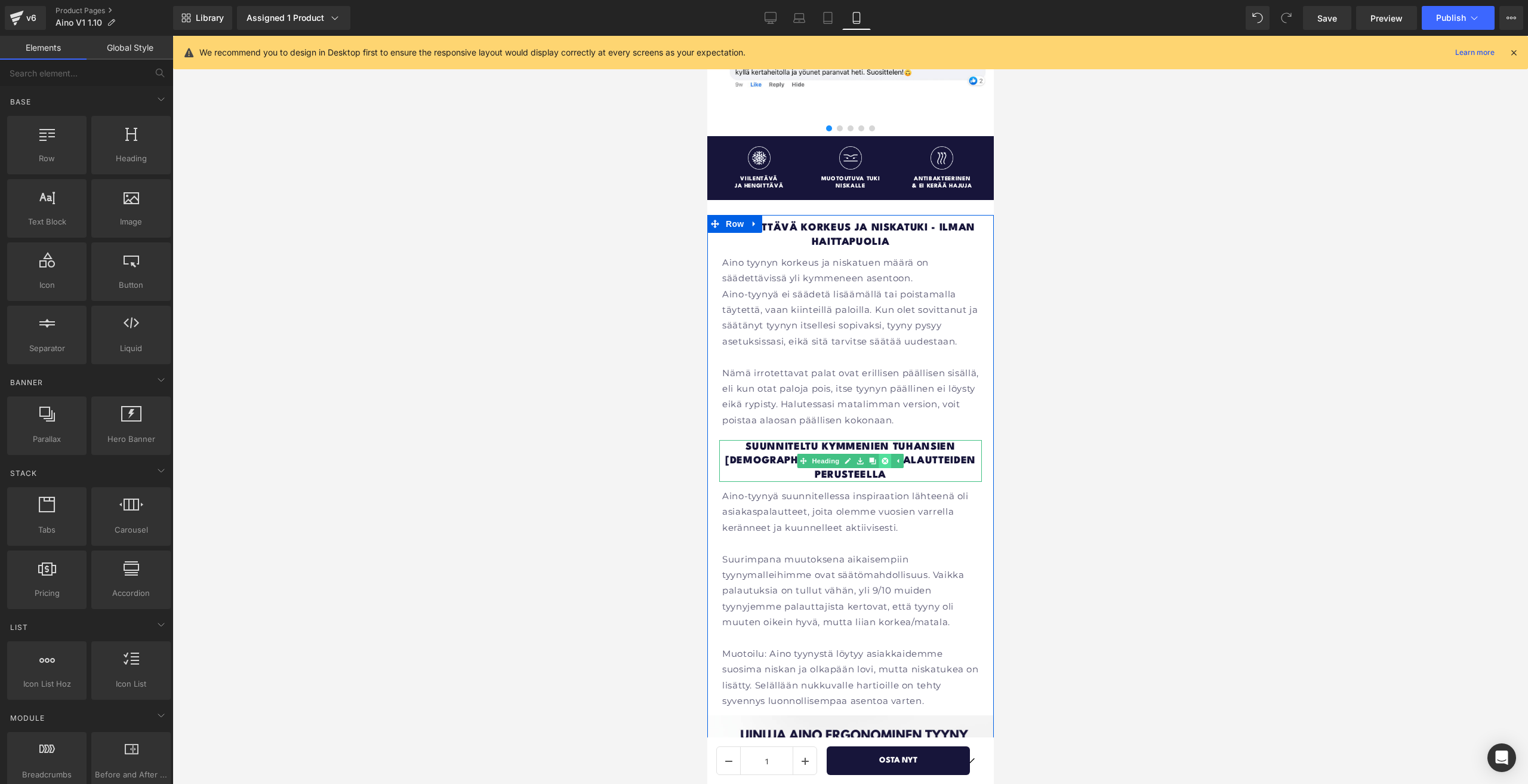
click at [882, 457] on icon at bounding box center [885, 460] width 7 height 7
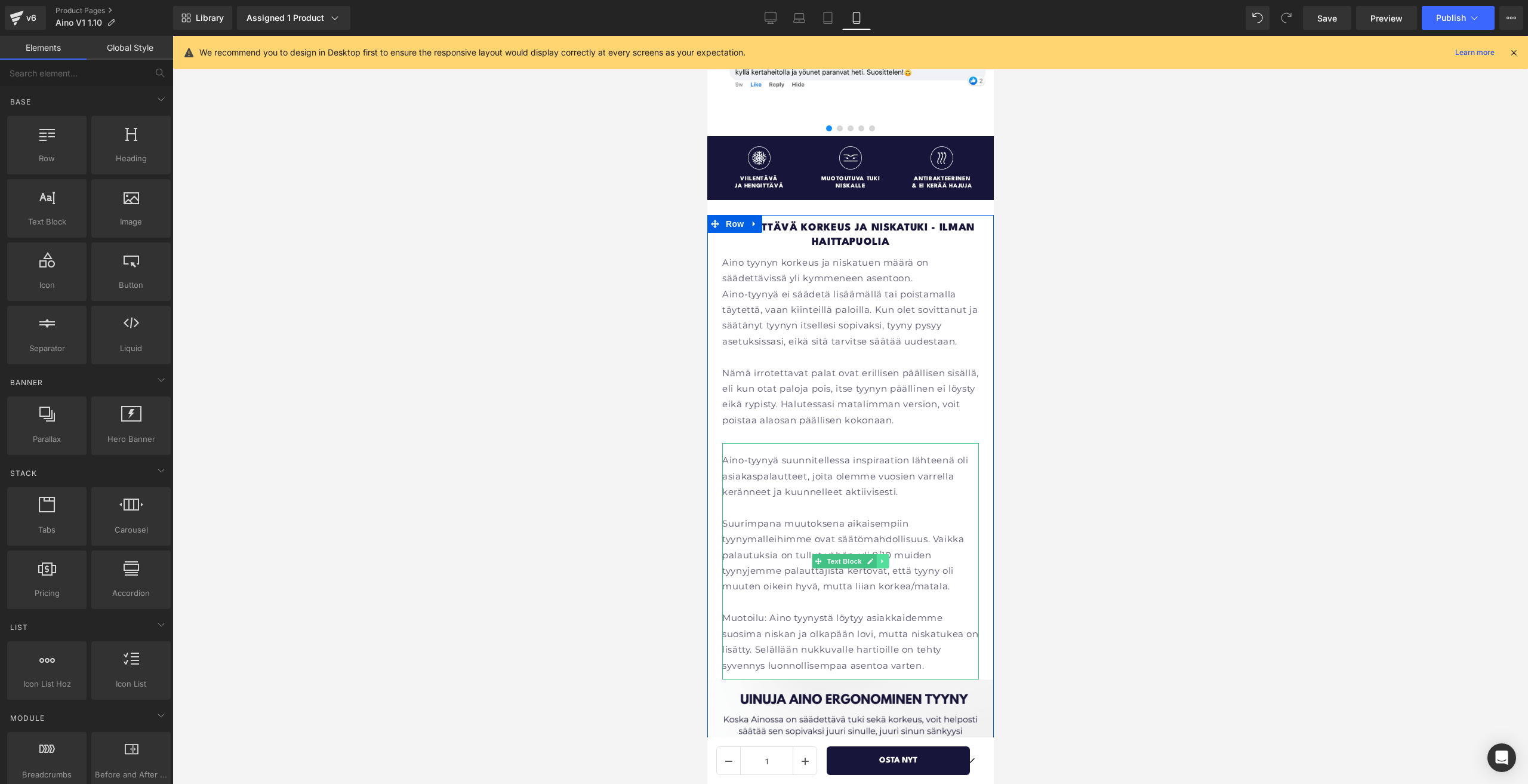
click at [879, 558] on icon at bounding box center [882, 561] width 7 height 7
click at [889, 554] on link at bounding box center [889, 561] width 12 height 14
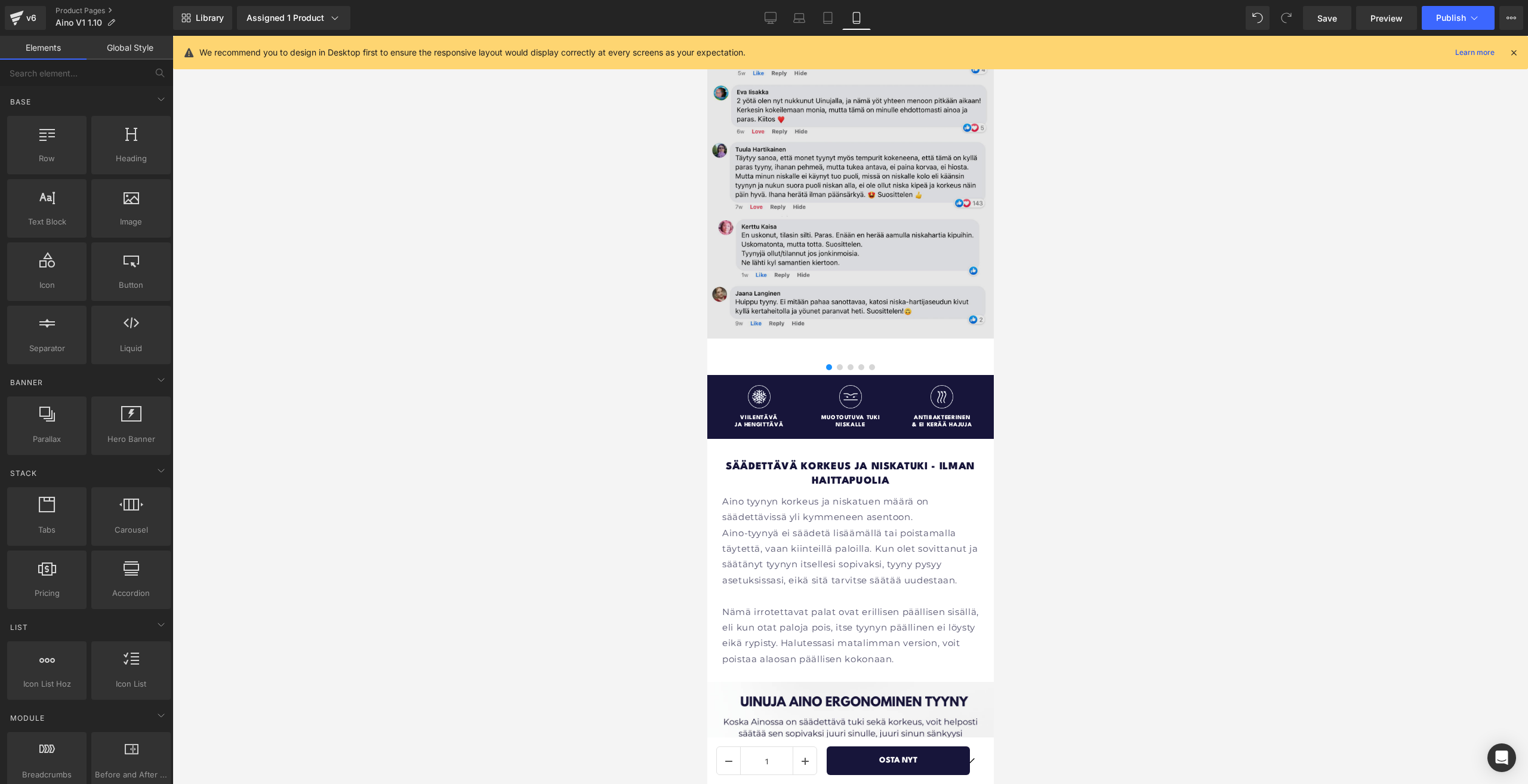
scroll to position [1429, 0]
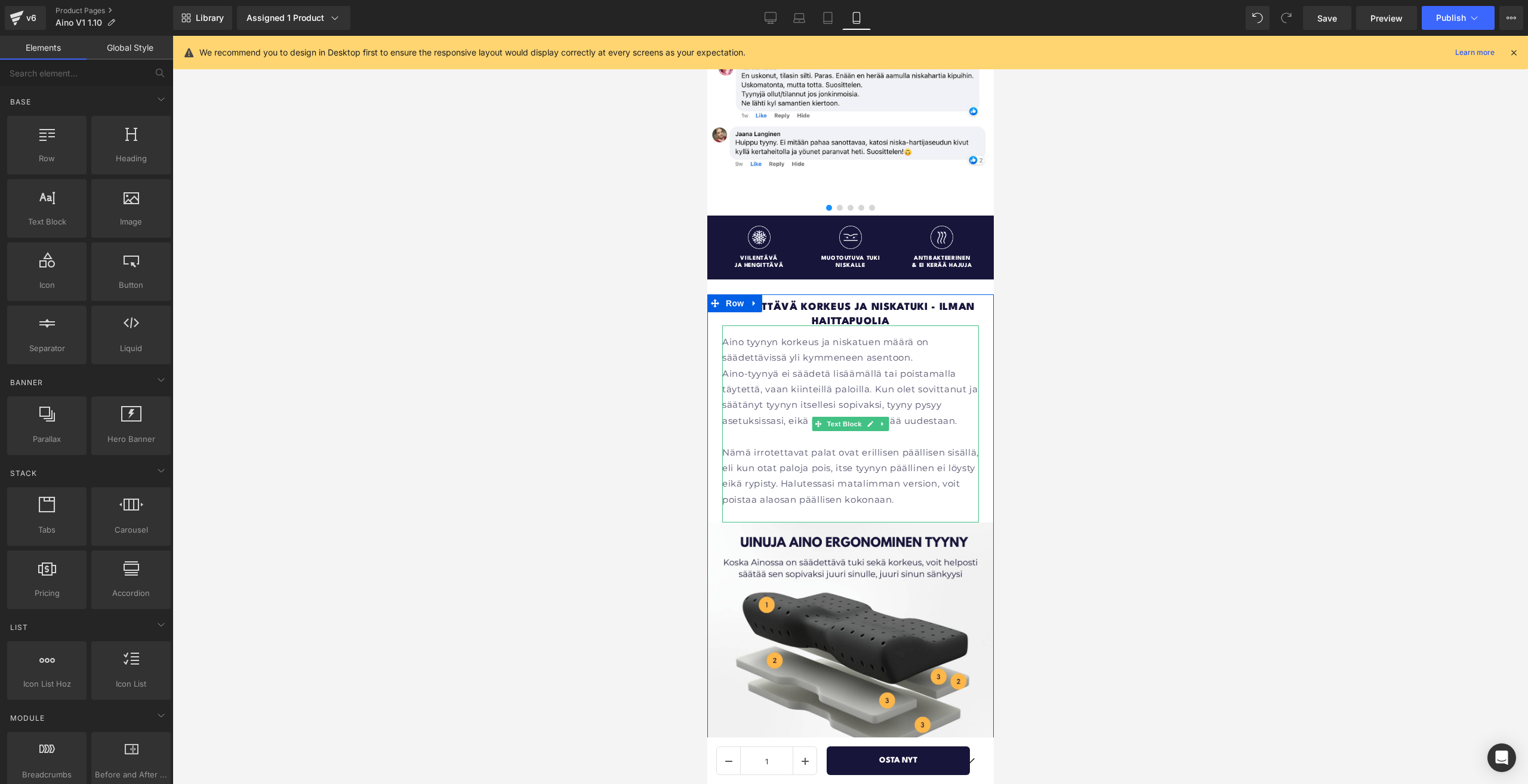
click at [919, 344] on p "Aino tyynyn korkeus ja niskatuen määrä on säädettävissä yli kymmeneen asentoon." at bounding box center [850, 350] width 257 height 32
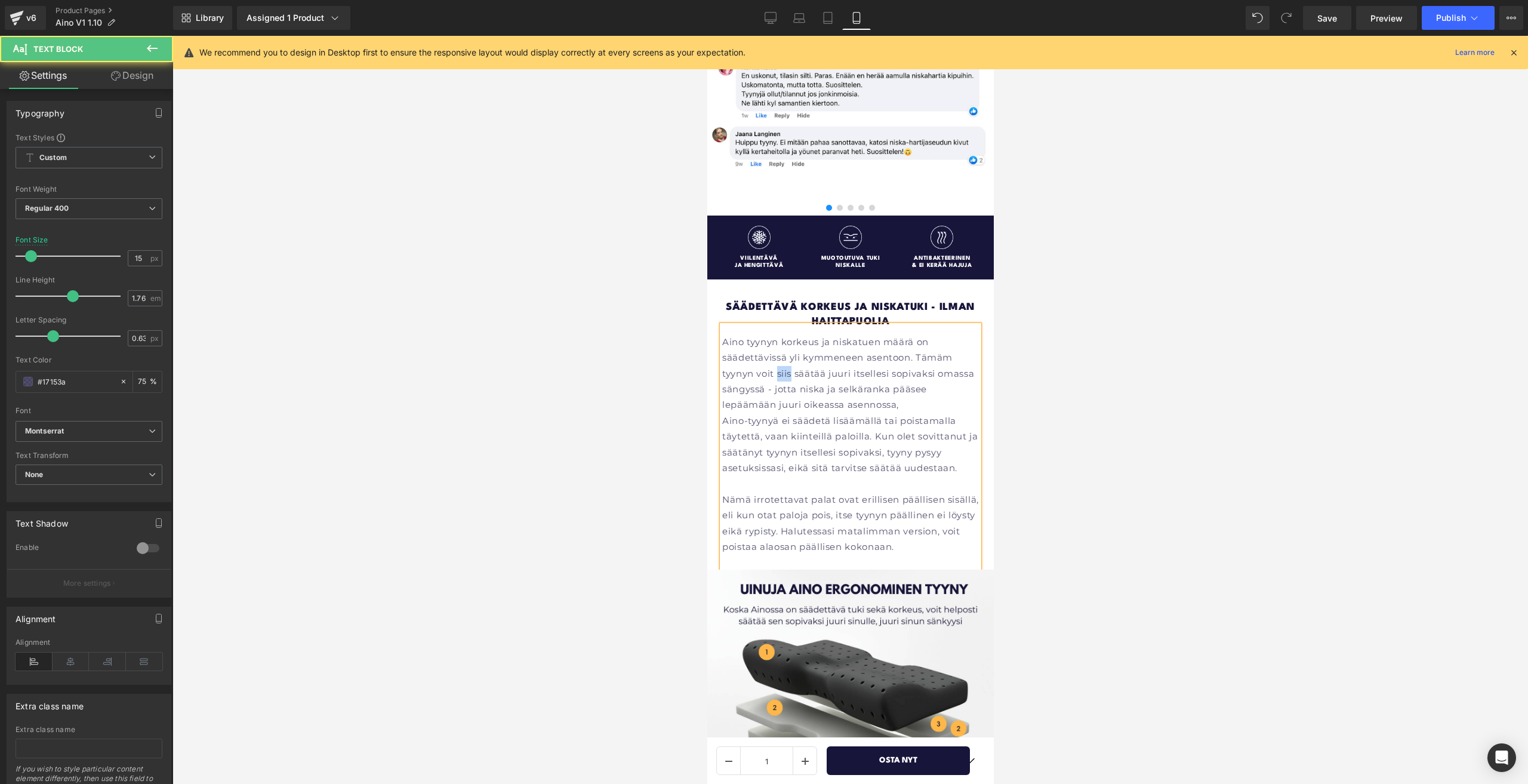
drag, startPoint x: 787, startPoint y: 361, endPoint x: 772, endPoint y: 360, distance: 15.0
click at [772, 360] on p "Aino tyynyn korkeus ja niskatuen määrä on säädettävissä yli kymmeneen asentoon.…" at bounding box center [850, 373] width 257 height 79
click at [945, 339] on p "Aino tyynyn korkeus ja niskatuen määrä on säädettävissä yli kymmeneen asentoon.…" at bounding box center [850, 373] width 257 height 79
drag, startPoint x: 721, startPoint y: 360, endPoint x: 906, endPoint y: 342, distance: 185.9
click at [906, 342] on p "Aino tyynyn korkeus ja niskatuen määrä on säädettävissä yli kymmeneen asentoon.…" at bounding box center [850, 373] width 257 height 79
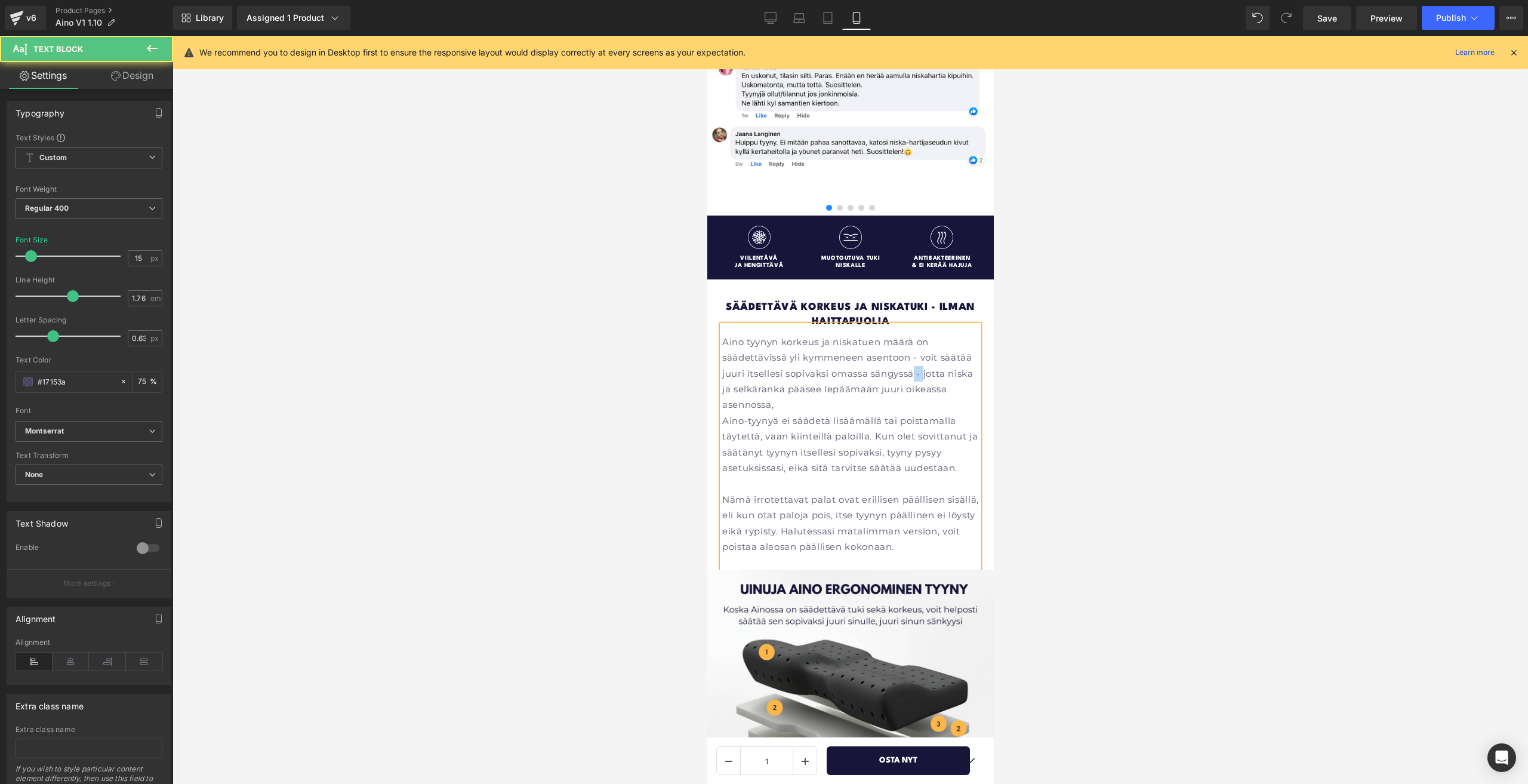
drag, startPoint x: 921, startPoint y: 359, endPoint x: 911, endPoint y: 359, distance: 10.0
click at [911, 359] on p "Aino tyynyn korkeus ja niskatuen määrä on säädettävissä yli kymmeneen asentoon …" at bounding box center [850, 373] width 257 height 79
click at [917, 359] on p "Aino tyynyn korkeus ja niskatuen määrä on säädettävissä yli kymmeneen asentoon …" at bounding box center [850, 373] width 257 height 79
drag, startPoint x: 778, startPoint y: 392, endPoint x: 916, endPoint y: 361, distance: 141.4
click at [916, 361] on p "Aino tyynyn korkeus ja niskatuen määrä on säädettävissä yli kymmeneen asentoon …" at bounding box center [850, 373] width 257 height 79
